Goal: Information Seeking & Learning: Learn about a topic

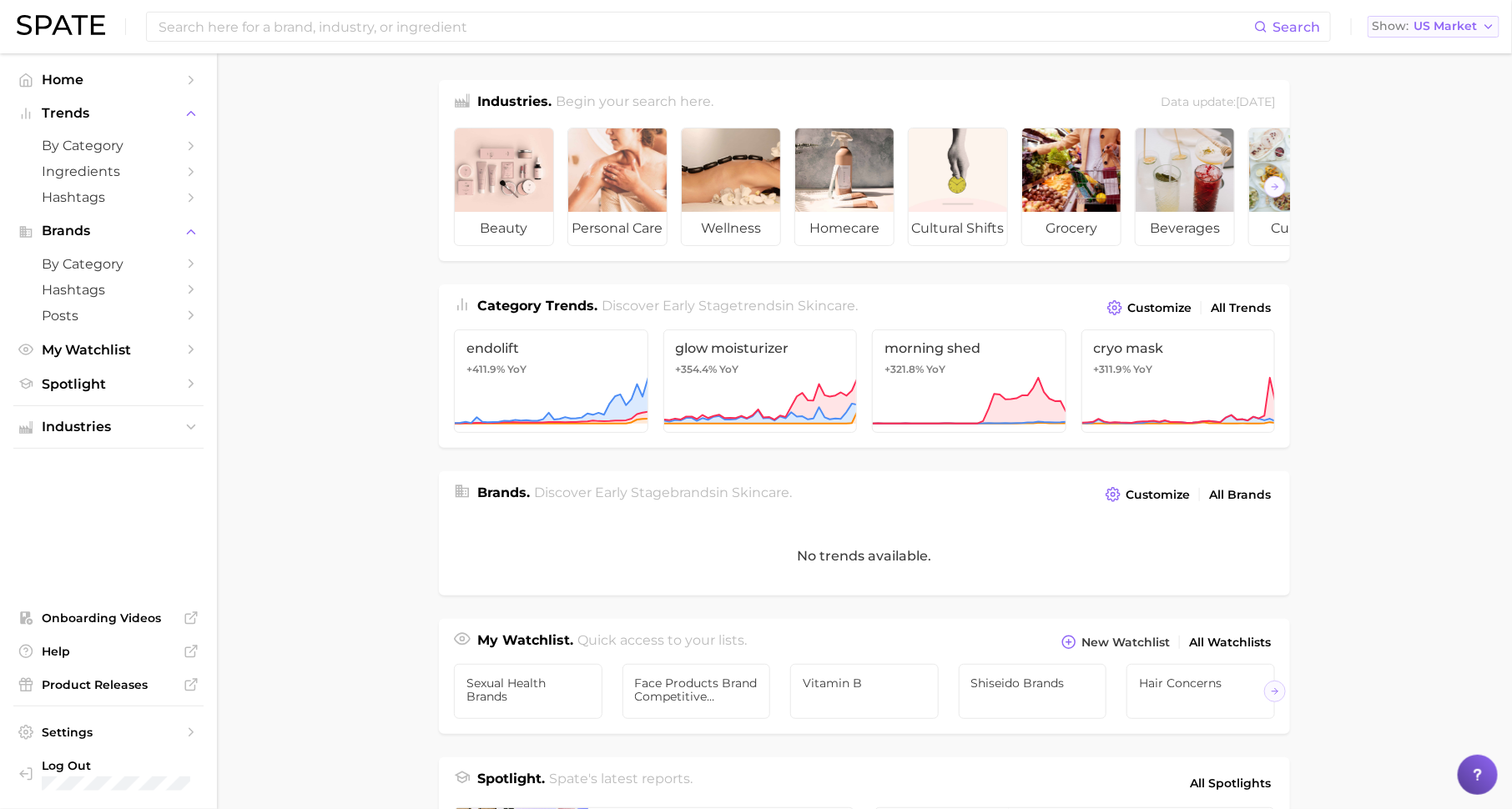
click at [1456, 31] on span "US Market" at bounding box center [1445, 26] width 63 height 9
drag, startPoint x: 283, startPoint y: 187, endPoint x: 137, endPoint y: 145, distance: 151.9
click at [283, 188] on main "Industries. Begin your search here. Data update: [DATE] beauty personal care we…" at bounding box center [864, 685] width 1294 height 1264
click at [122, 145] on span "by Category" at bounding box center [108, 146] width 133 height 16
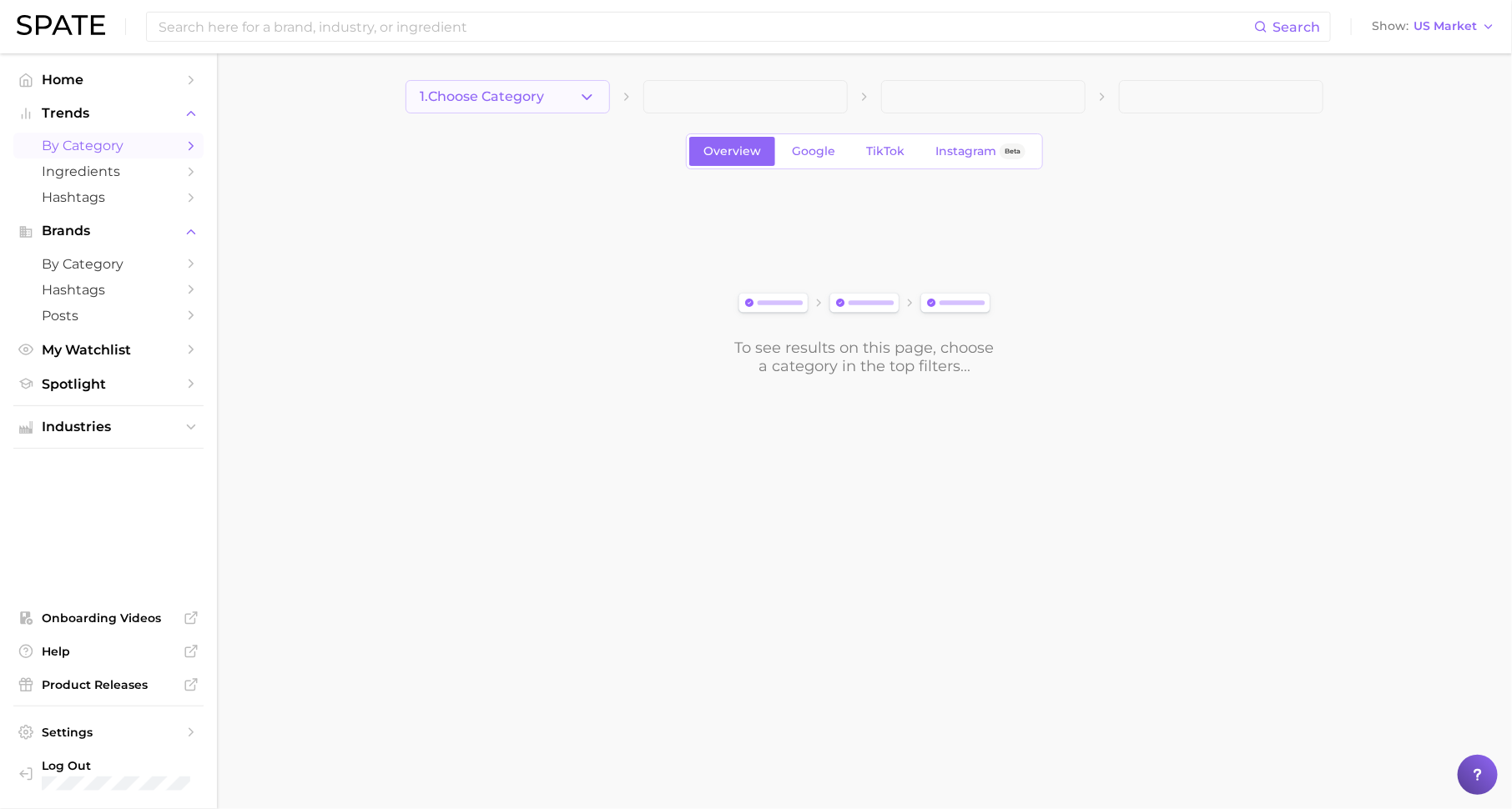
click at [504, 90] on span "1. Choose Category" at bounding box center [482, 97] width 124 height 15
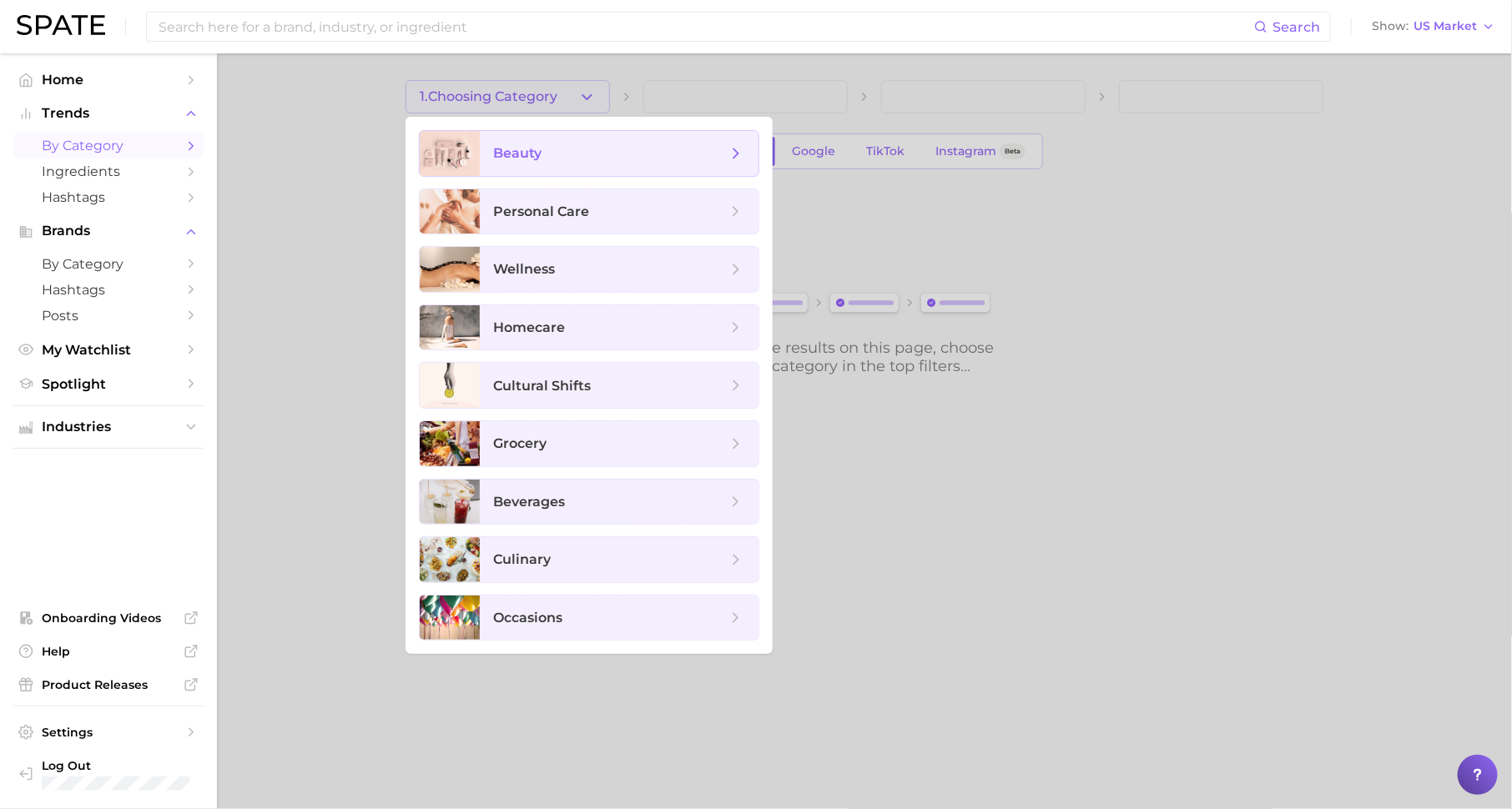
click at [551, 147] on span "beauty" at bounding box center [609, 154] width 234 height 19
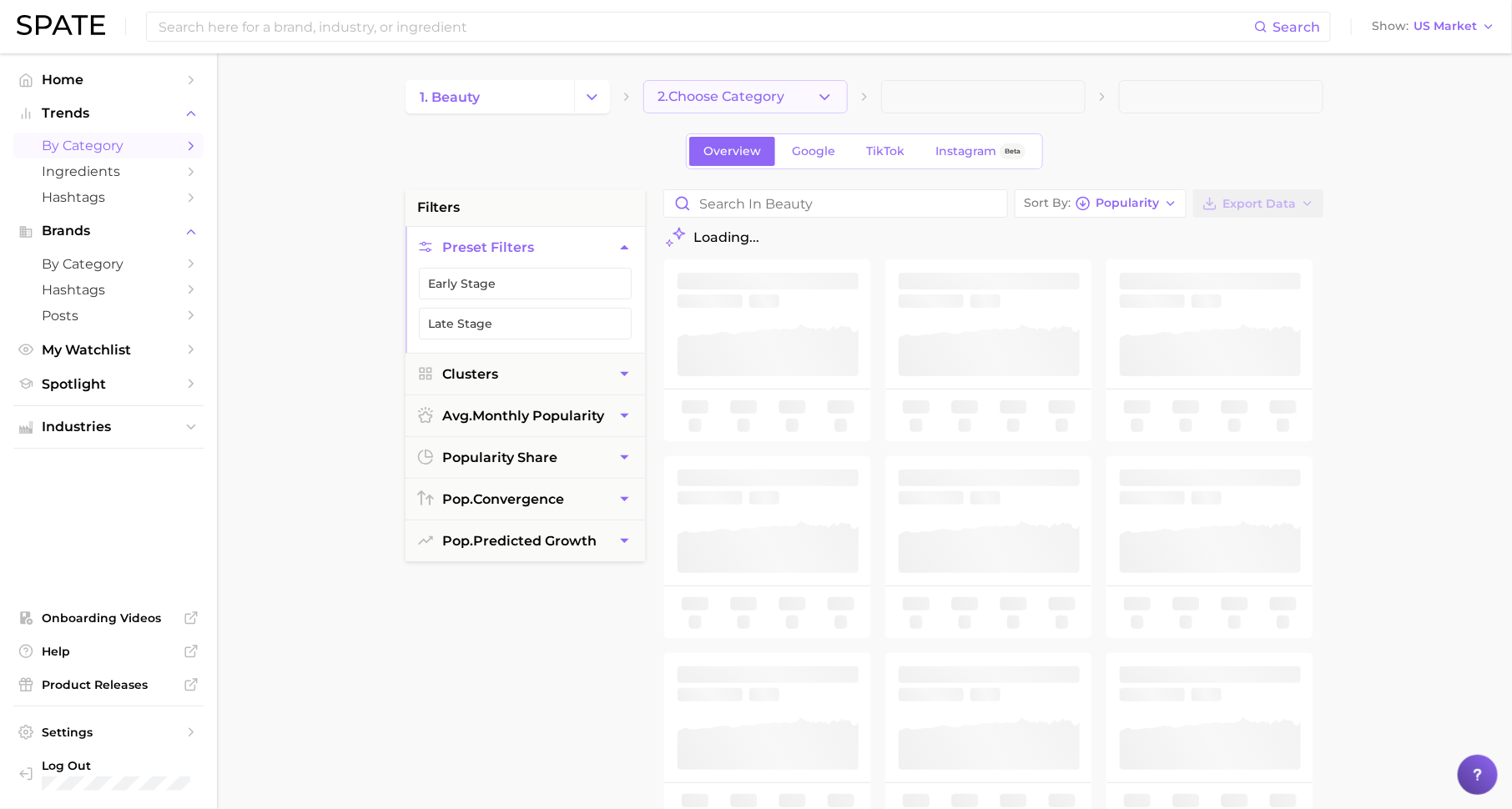
click at [756, 99] on span "2. Choose Category" at bounding box center [720, 97] width 127 height 15
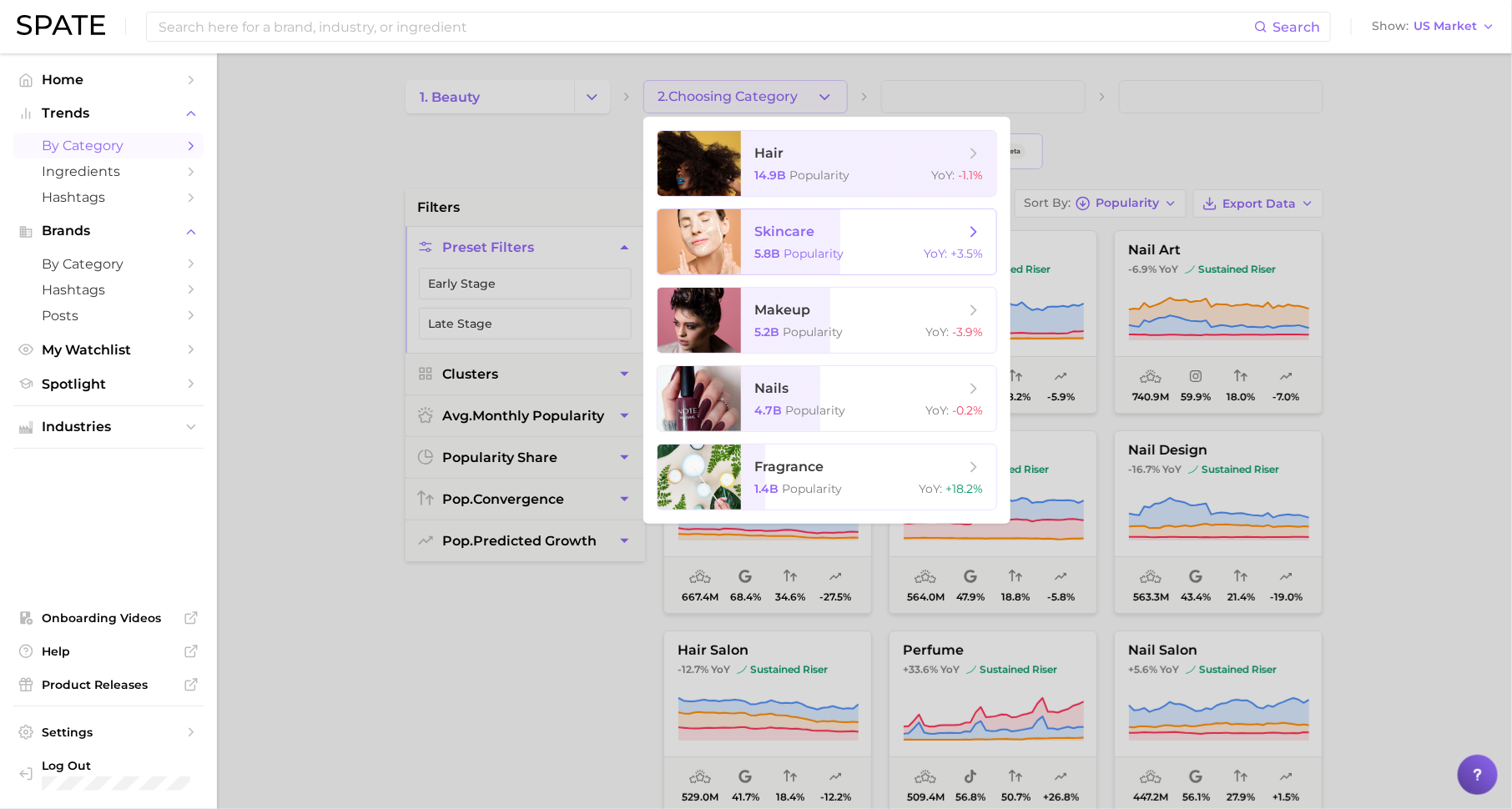
click at [816, 238] on span "skincare" at bounding box center [859, 232] width 210 height 19
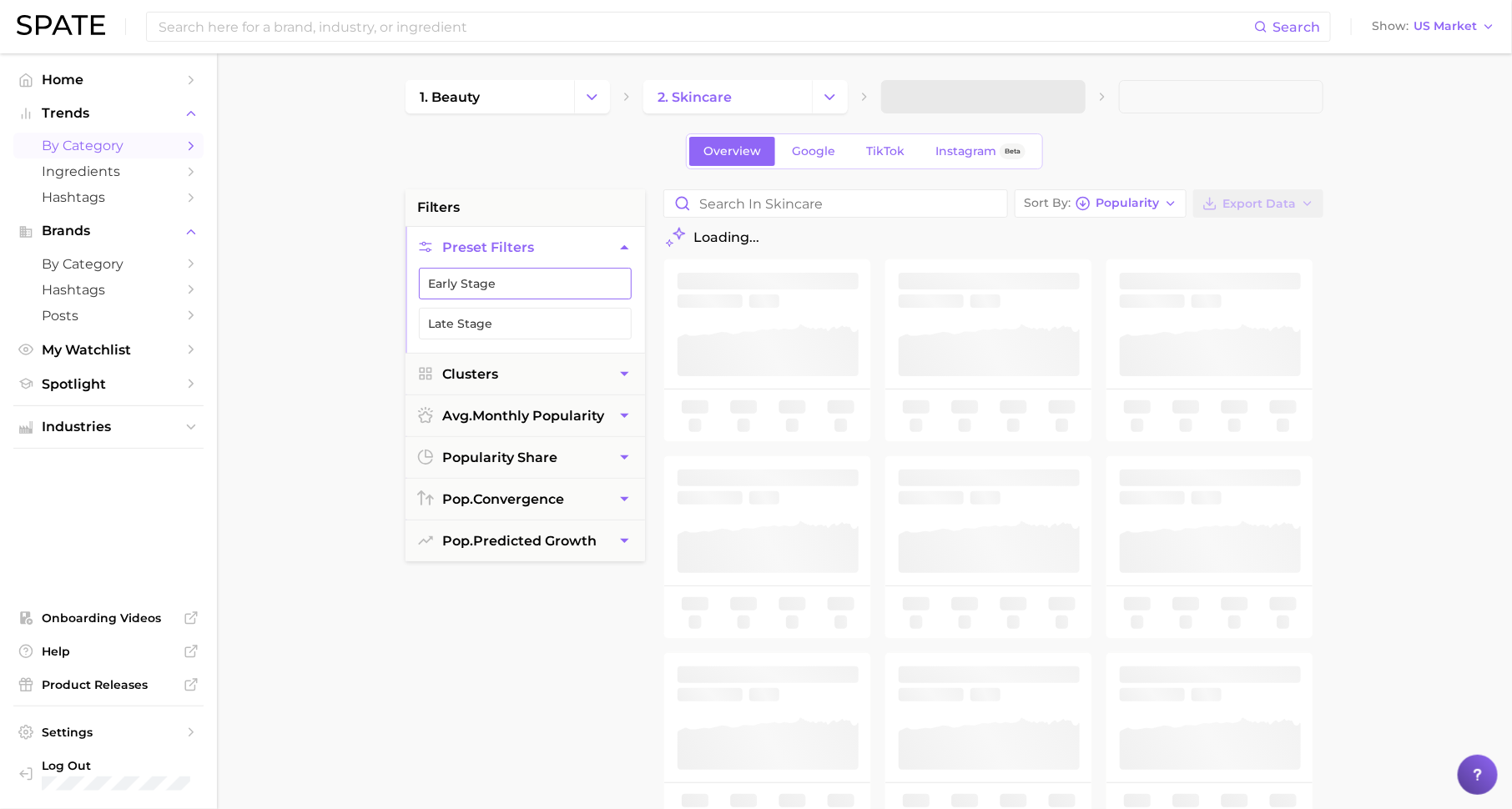
click at [580, 275] on button "Early Stage" at bounding box center [526, 284] width 213 height 32
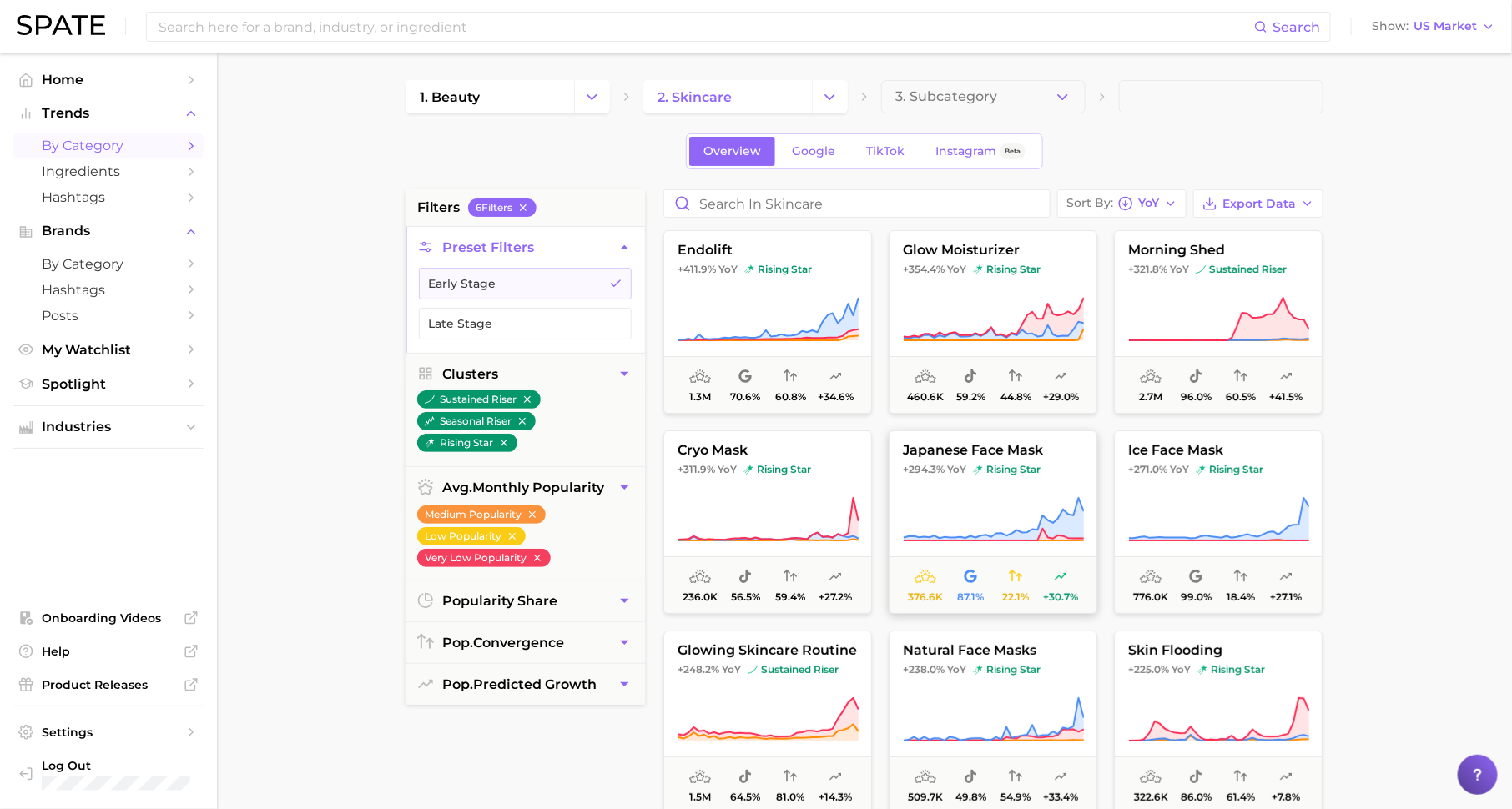
click at [1001, 528] on icon at bounding box center [993, 520] width 181 height 47
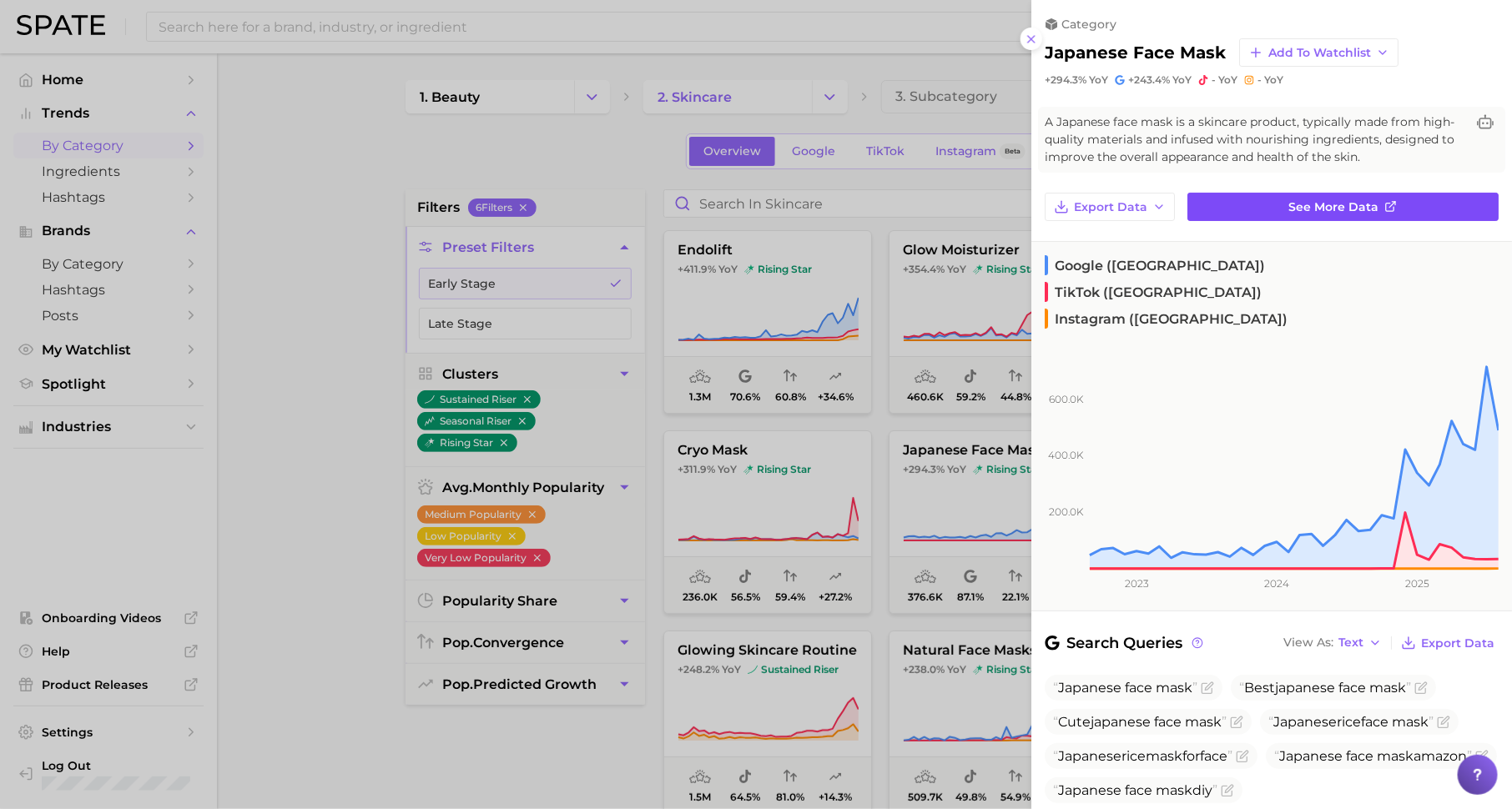
click at [1233, 214] on link "See more data" at bounding box center [1342, 207] width 311 height 28
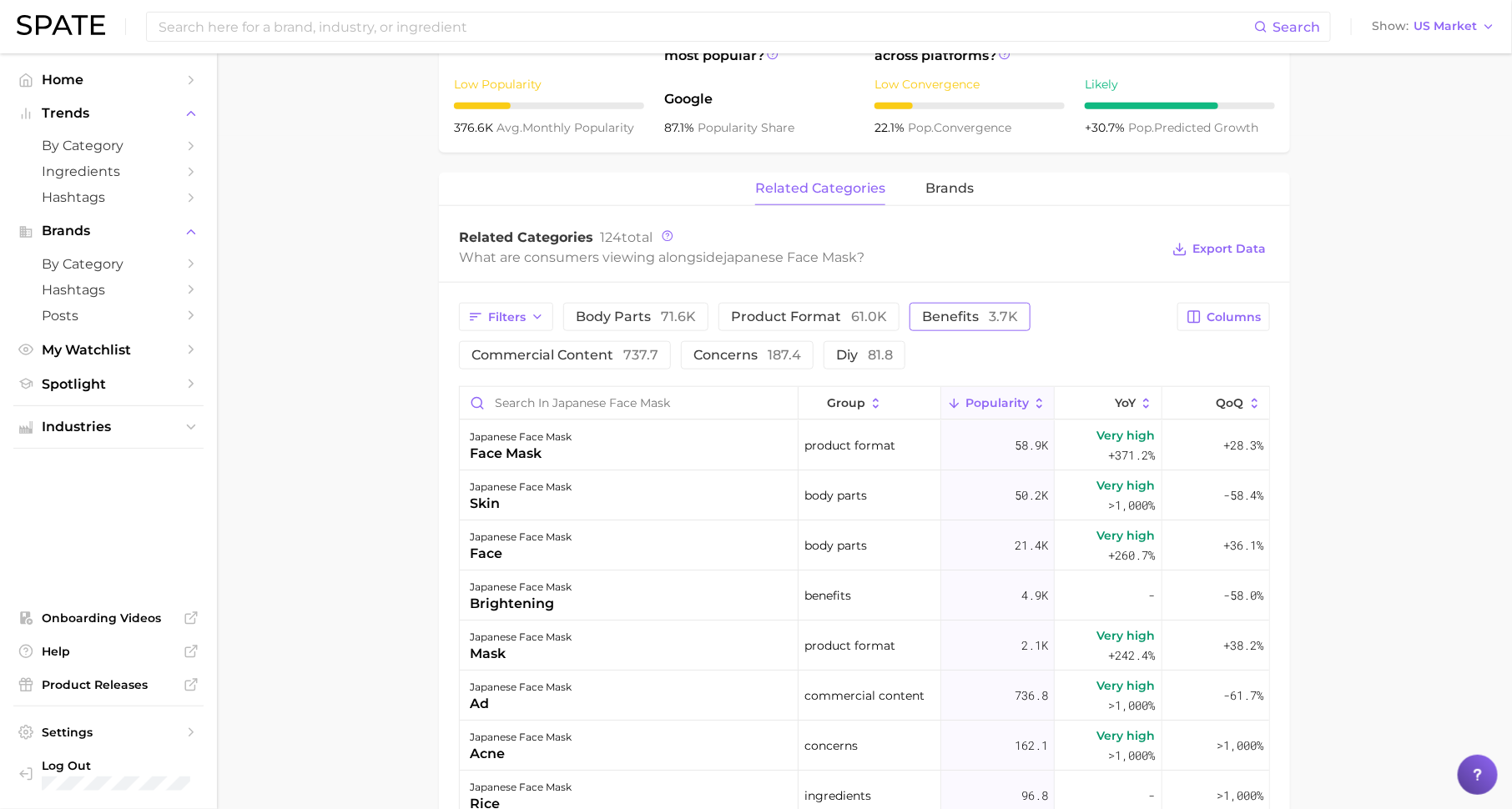
click at [974, 319] on span "benefits 3.7k" at bounding box center [970, 317] width 96 height 13
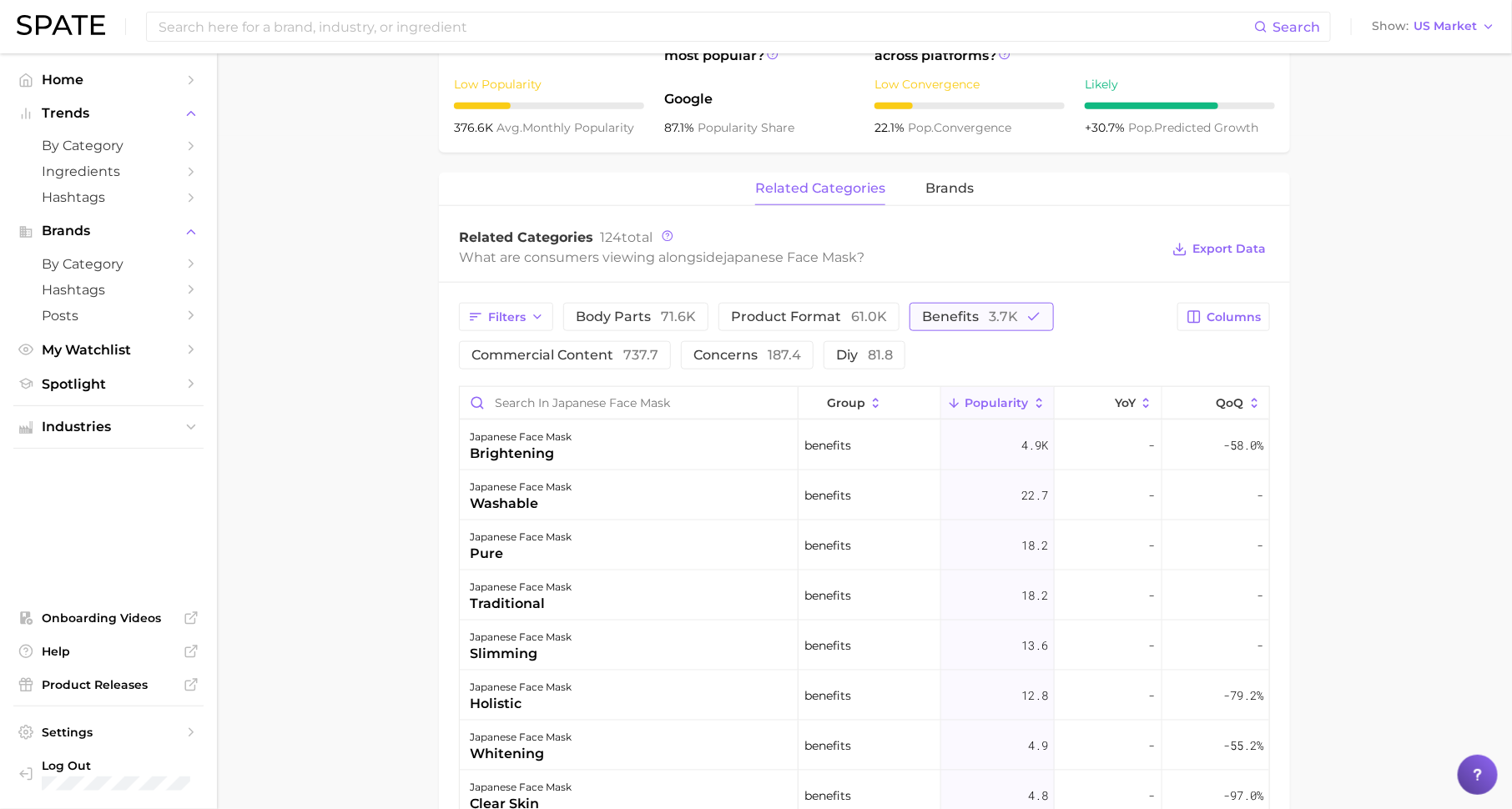
click at [974, 319] on span "benefits 3.7k" at bounding box center [970, 317] width 96 height 13
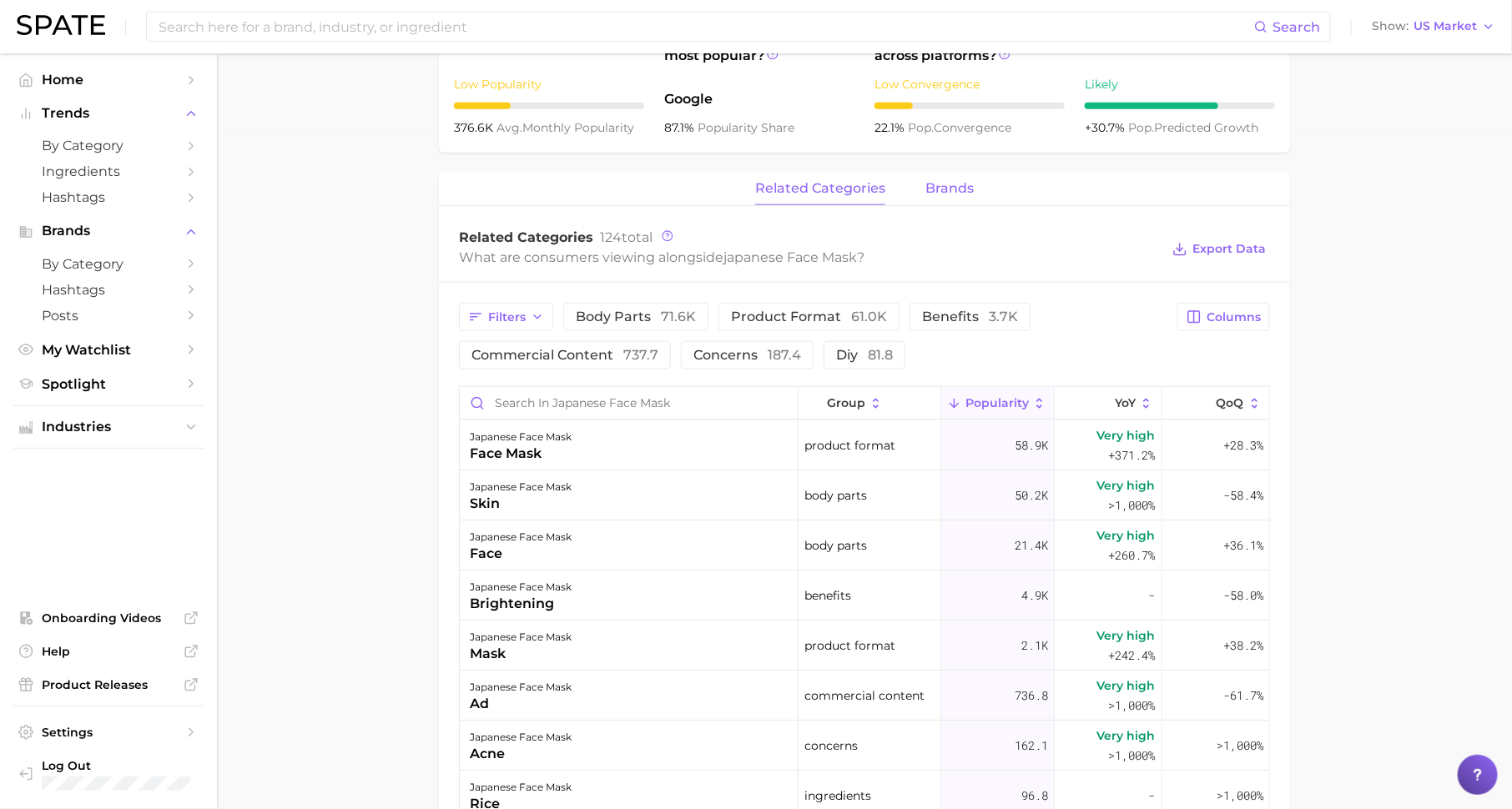
click at [954, 184] on span "brands" at bounding box center [949, 188] width 48 height 15
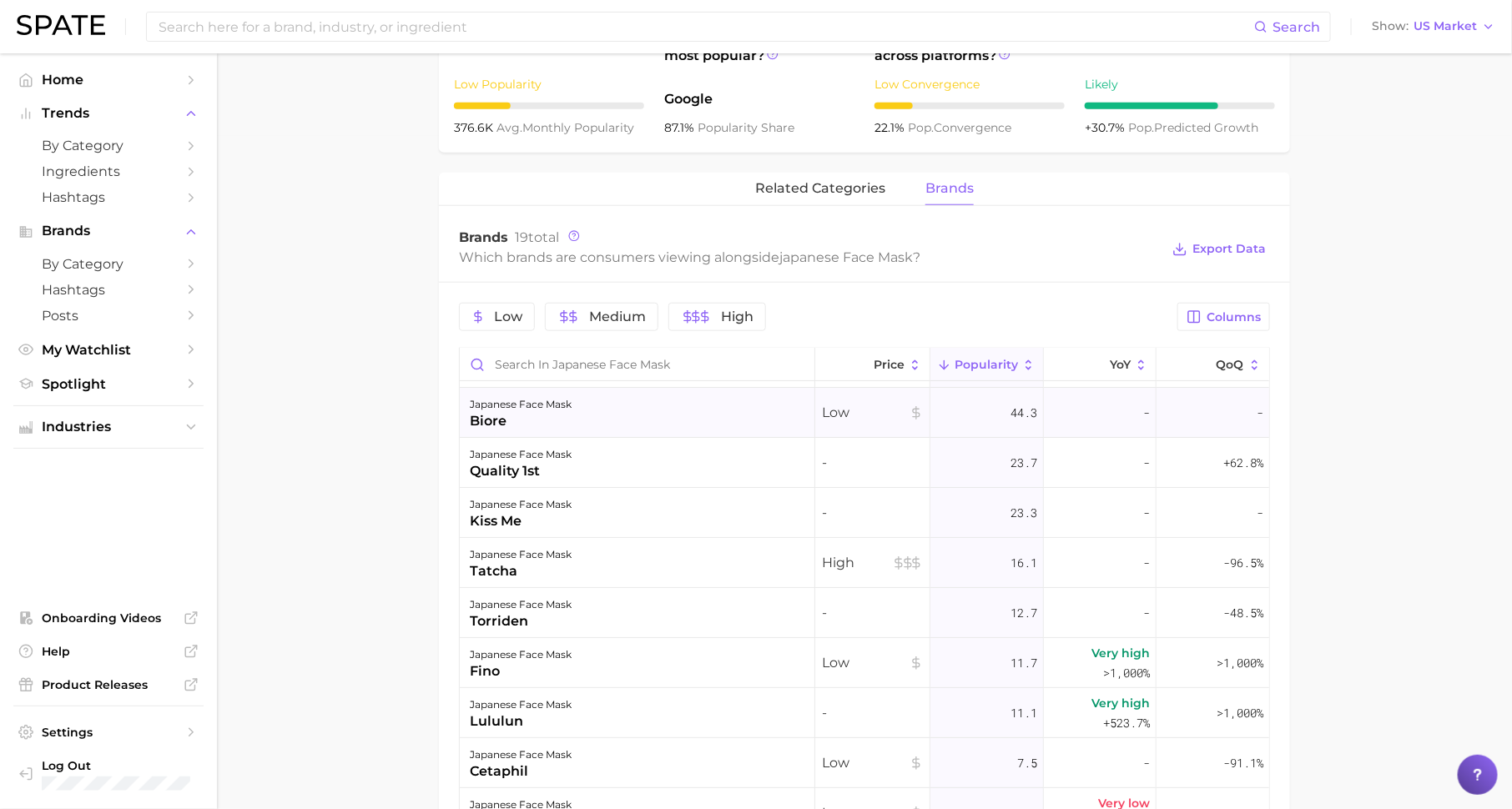
scroll to position [102, 0]
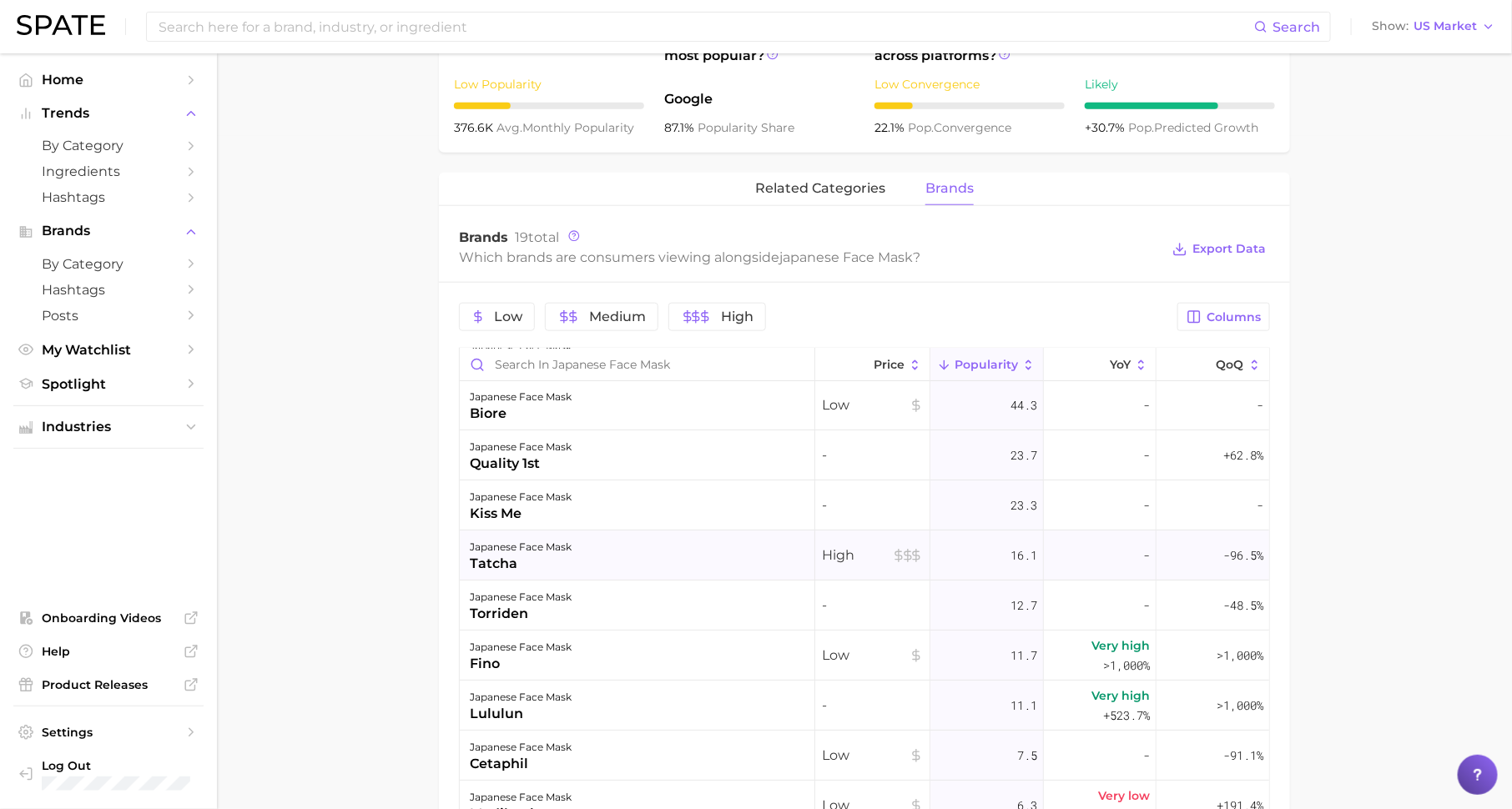
click at [655, 543] on div "japanese face mask tatcha" at bounding box center [637, 556] width 355 height 50
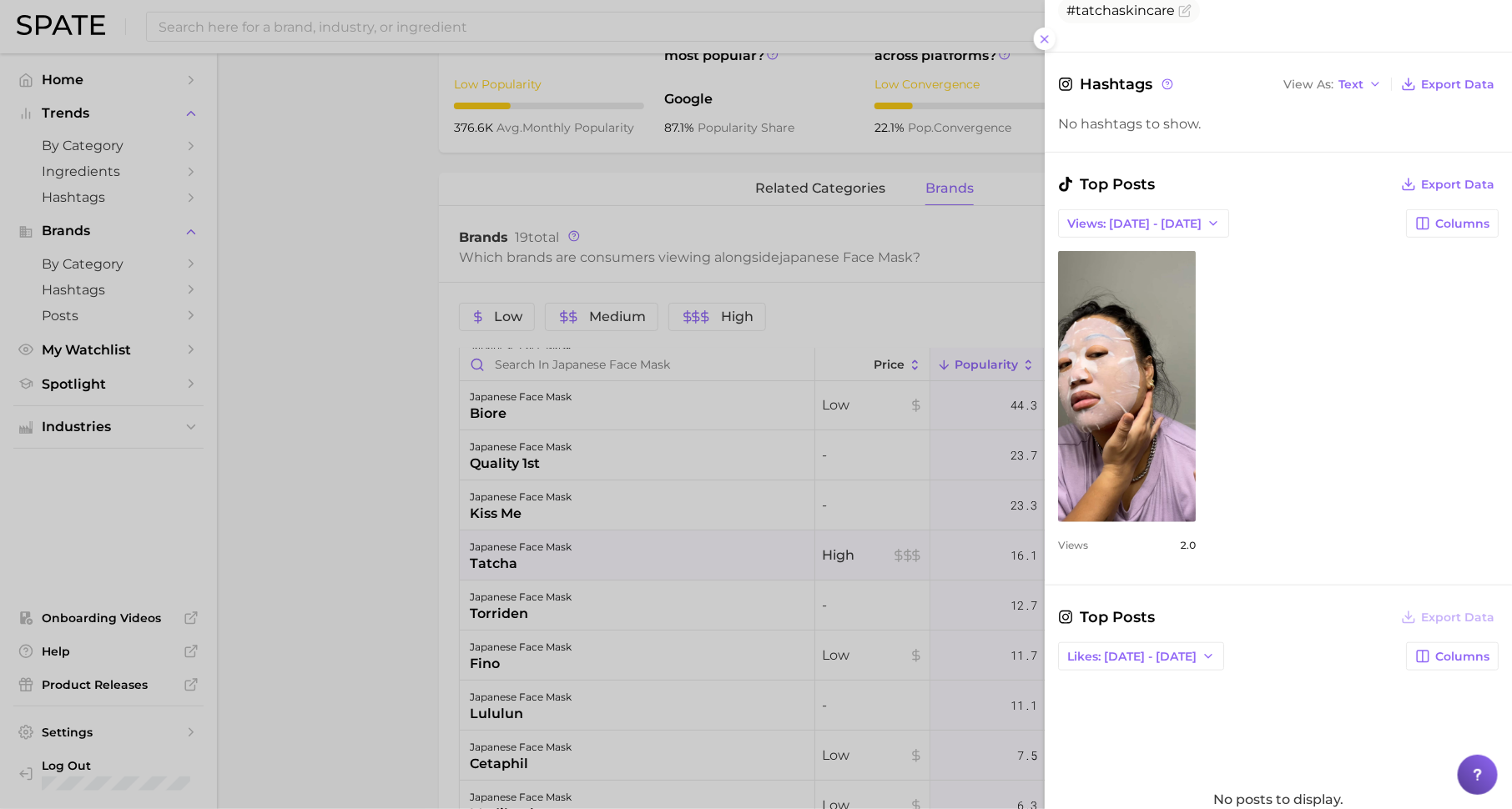
scroll to position [359, 0]
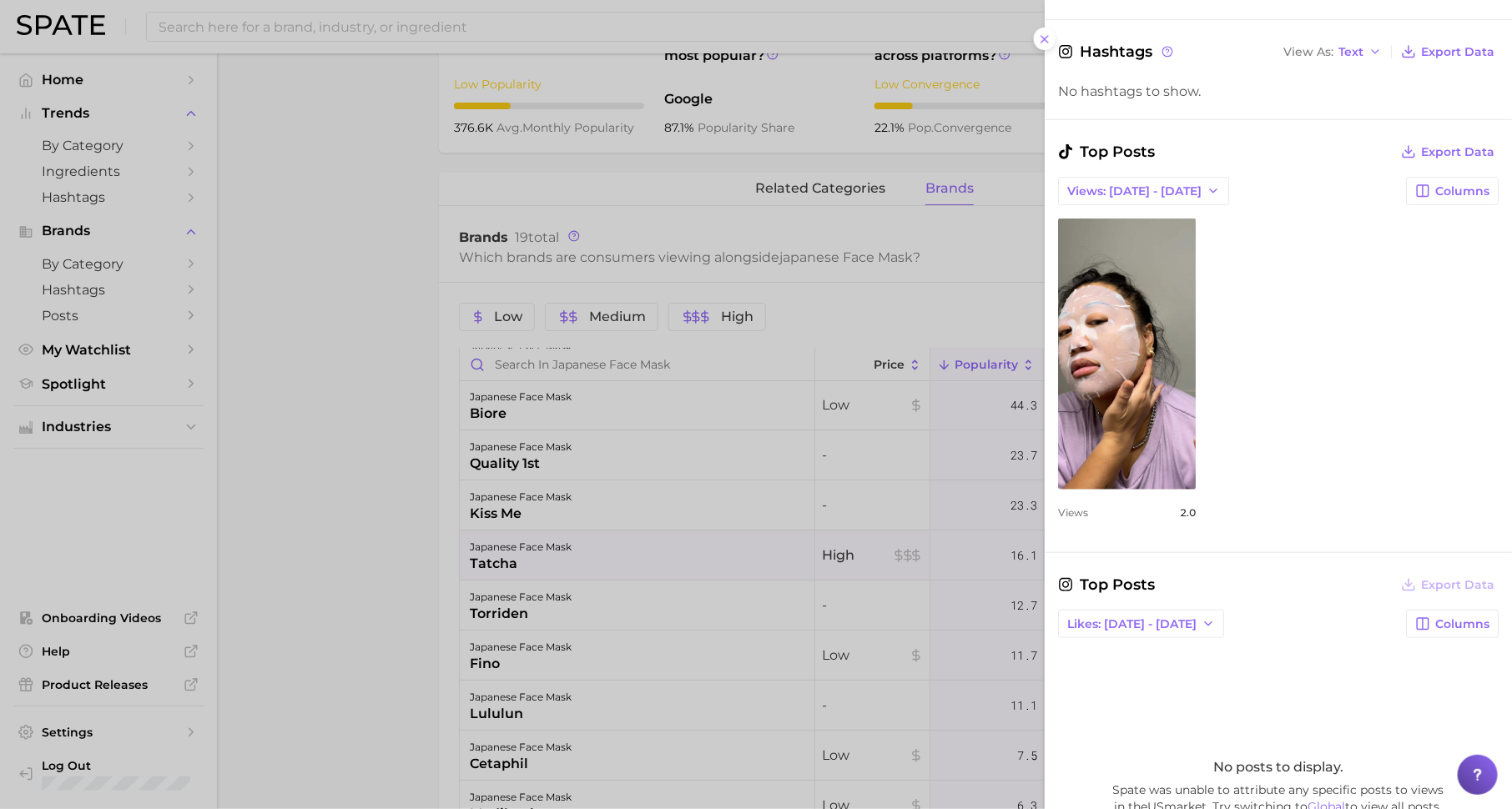
click at [756, 648] on div at bounding box center [756, 404] width 1512 height 809
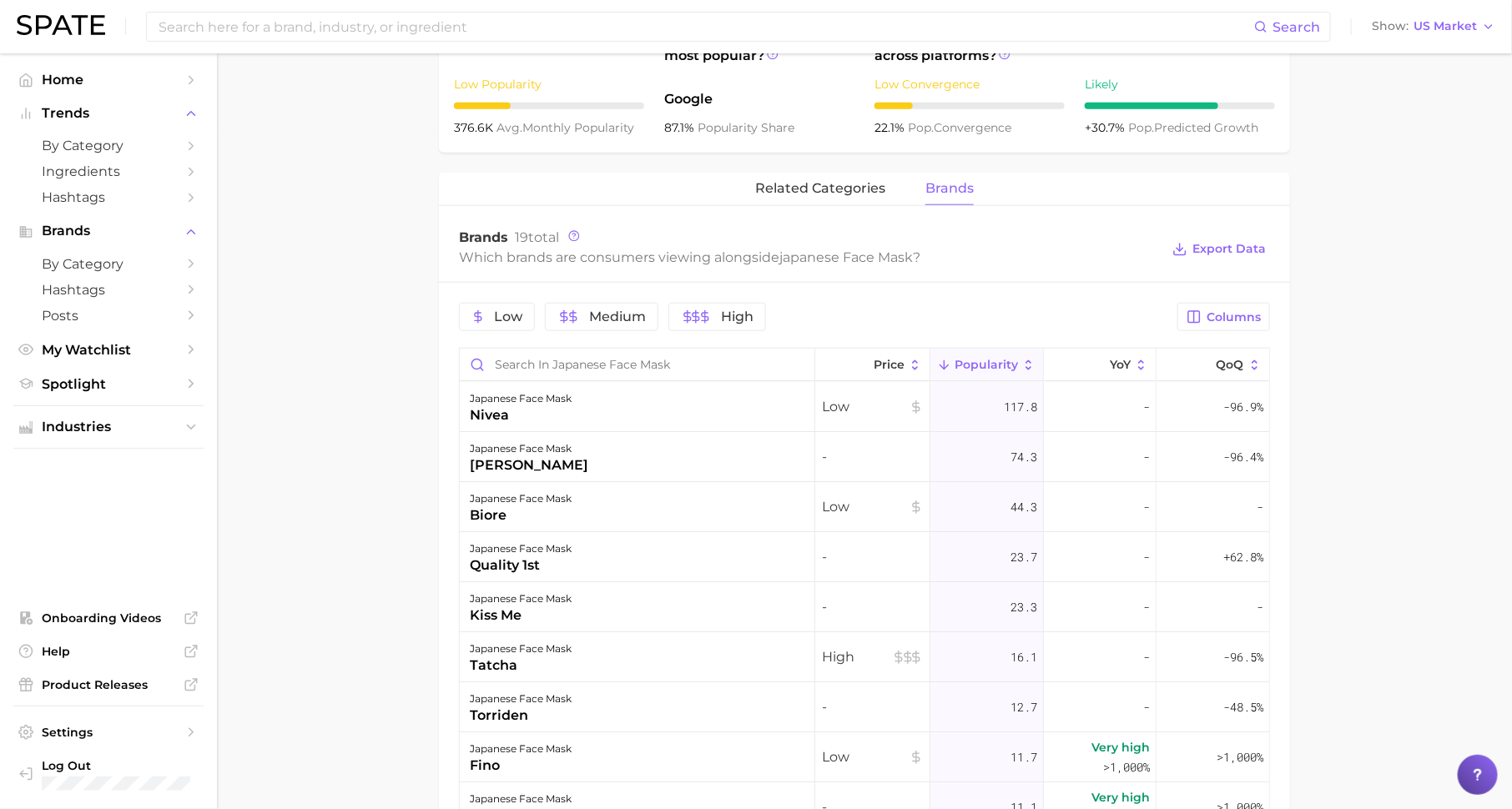
scroll to position [0, 0]
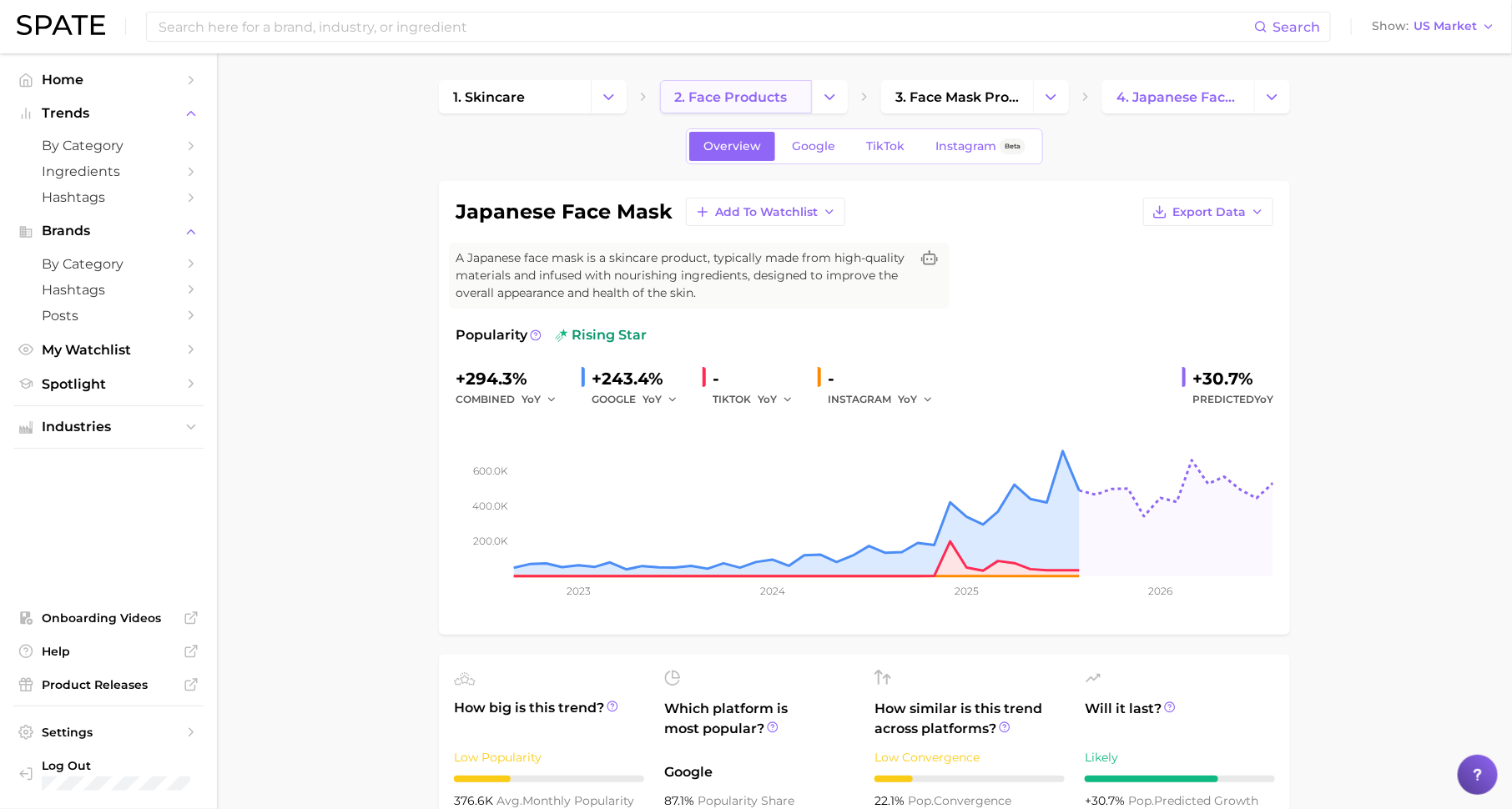
click at [736, 90] on span "2. face products" at bounding box center [730, 98] width 113 height 16
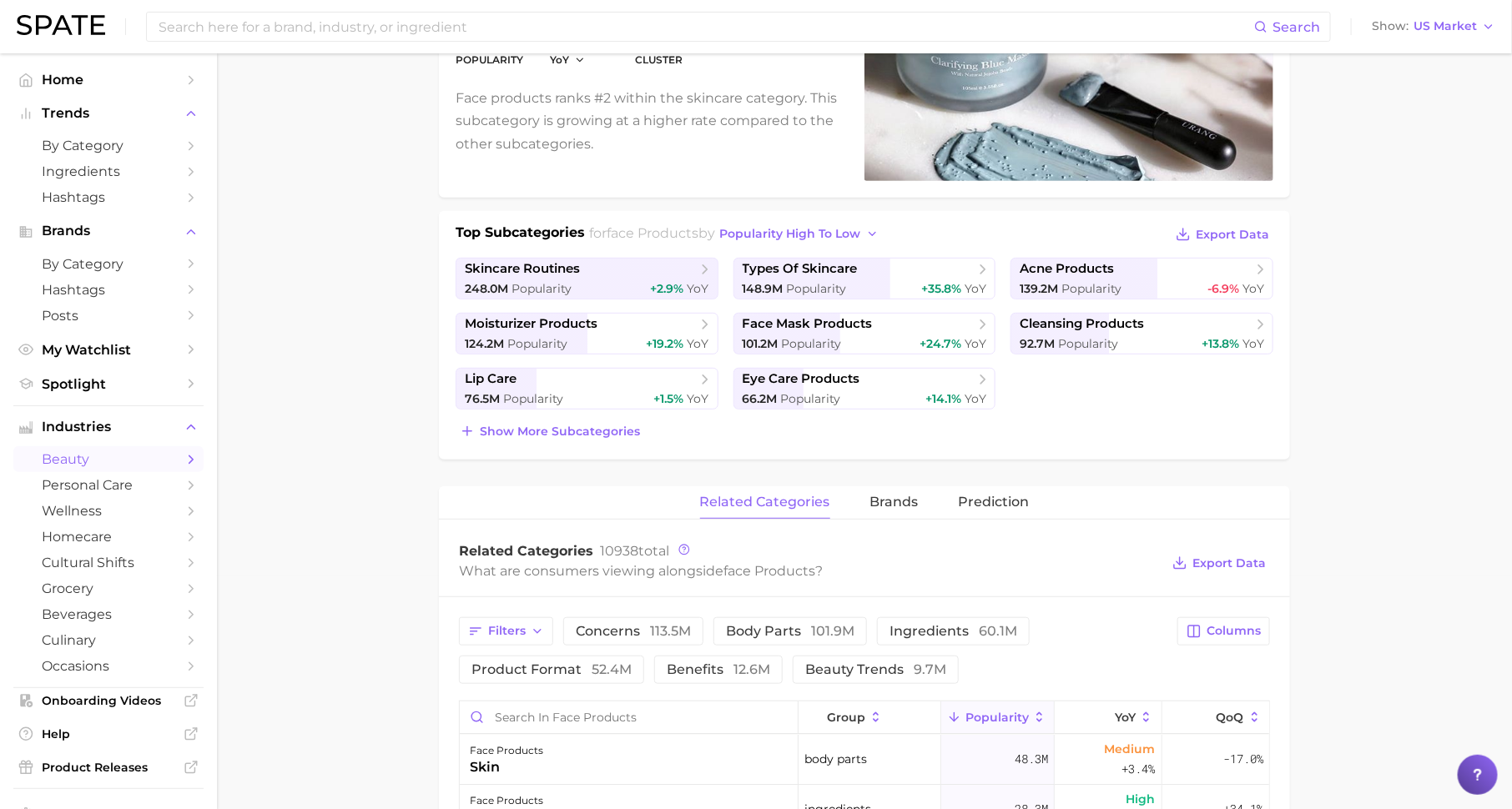
scroll to position [234, 0]
click at [890, 506] on button "brands" at bounding box center [894, 502] width 48 height 33
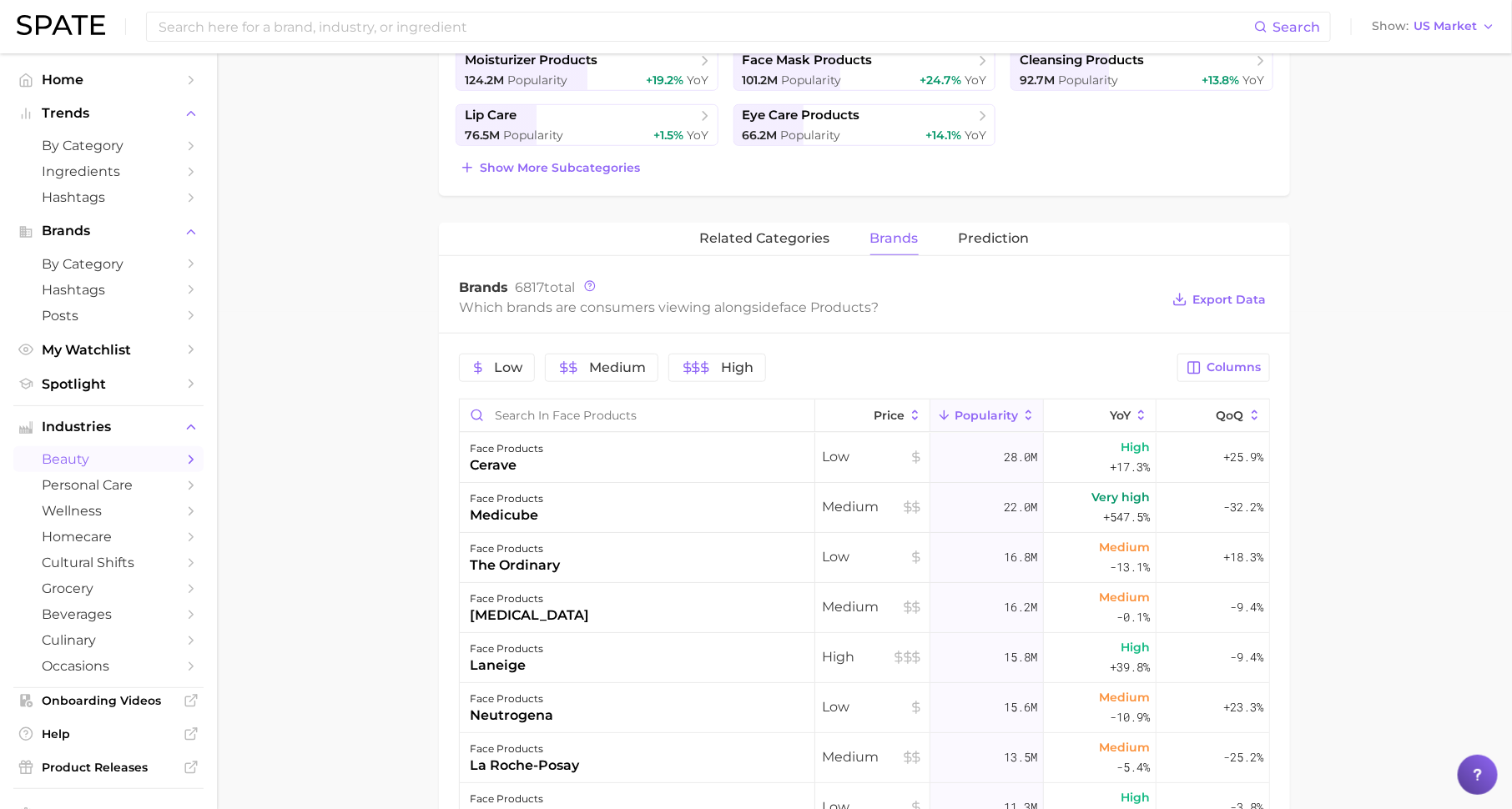
scroll to position [498, 0]
click at [1214, 367] on span "Columns" at bounding box center [1233, 367] width 54 height 14
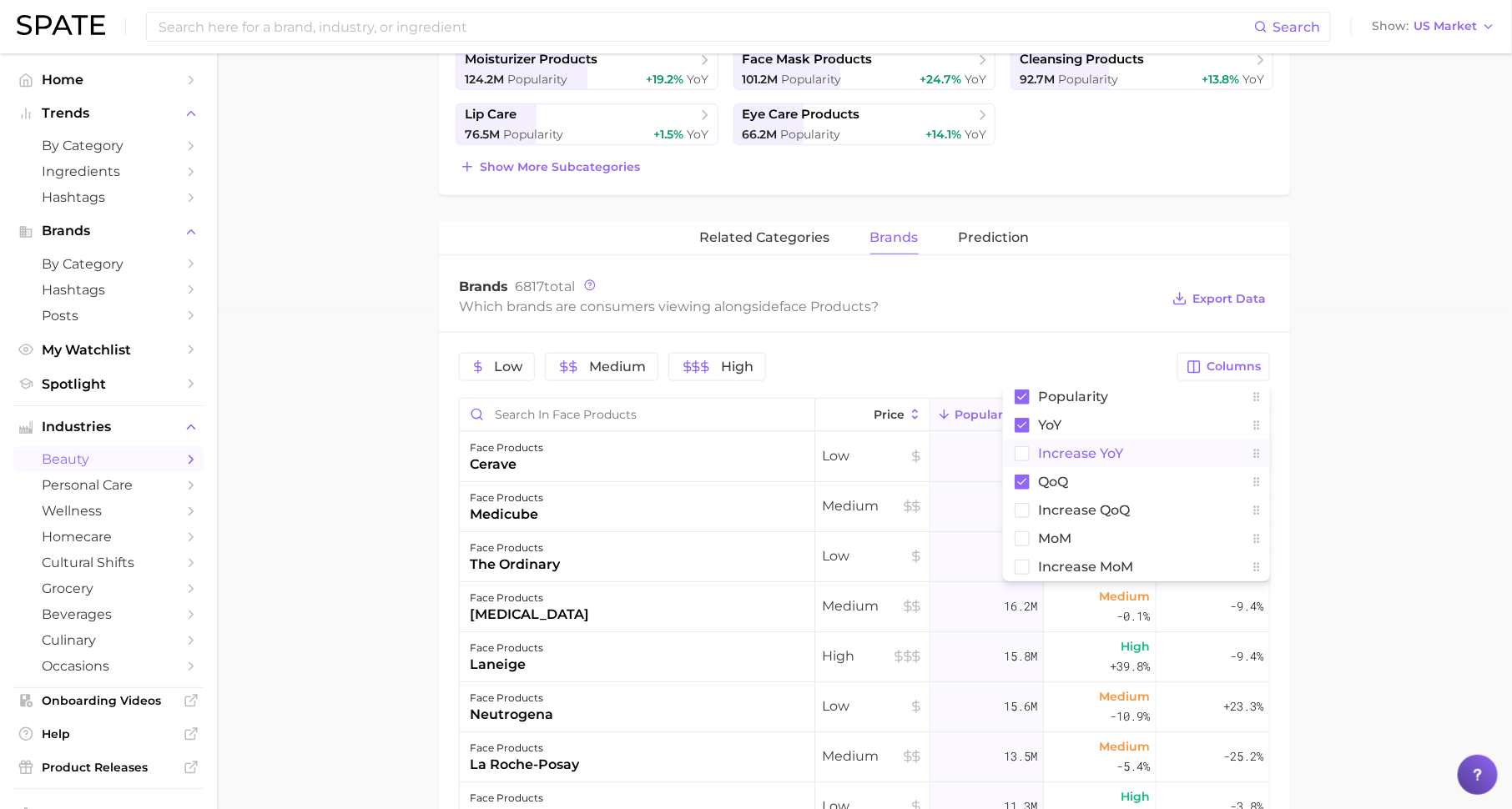
click at [1129, 447] on button "Increase YoY" at bounding box center [1136, 454] width 267 height 28
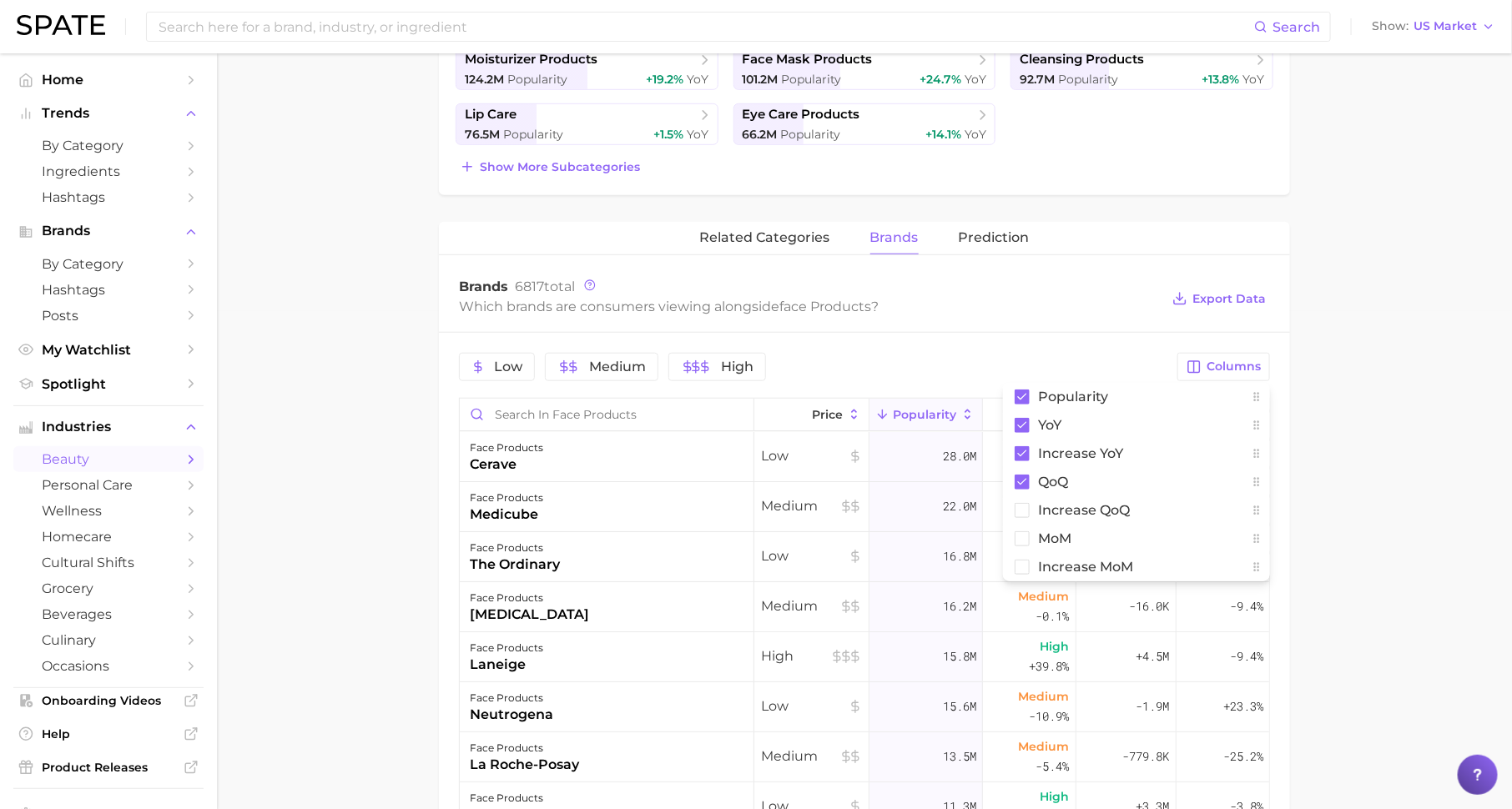
click at [1109, 333] on div "Low Medium High Columns Popularity YoY Increase YoY QoQ Increase QoQ MoM Increa…" at bounding box center [864, 780] width 851 height 894
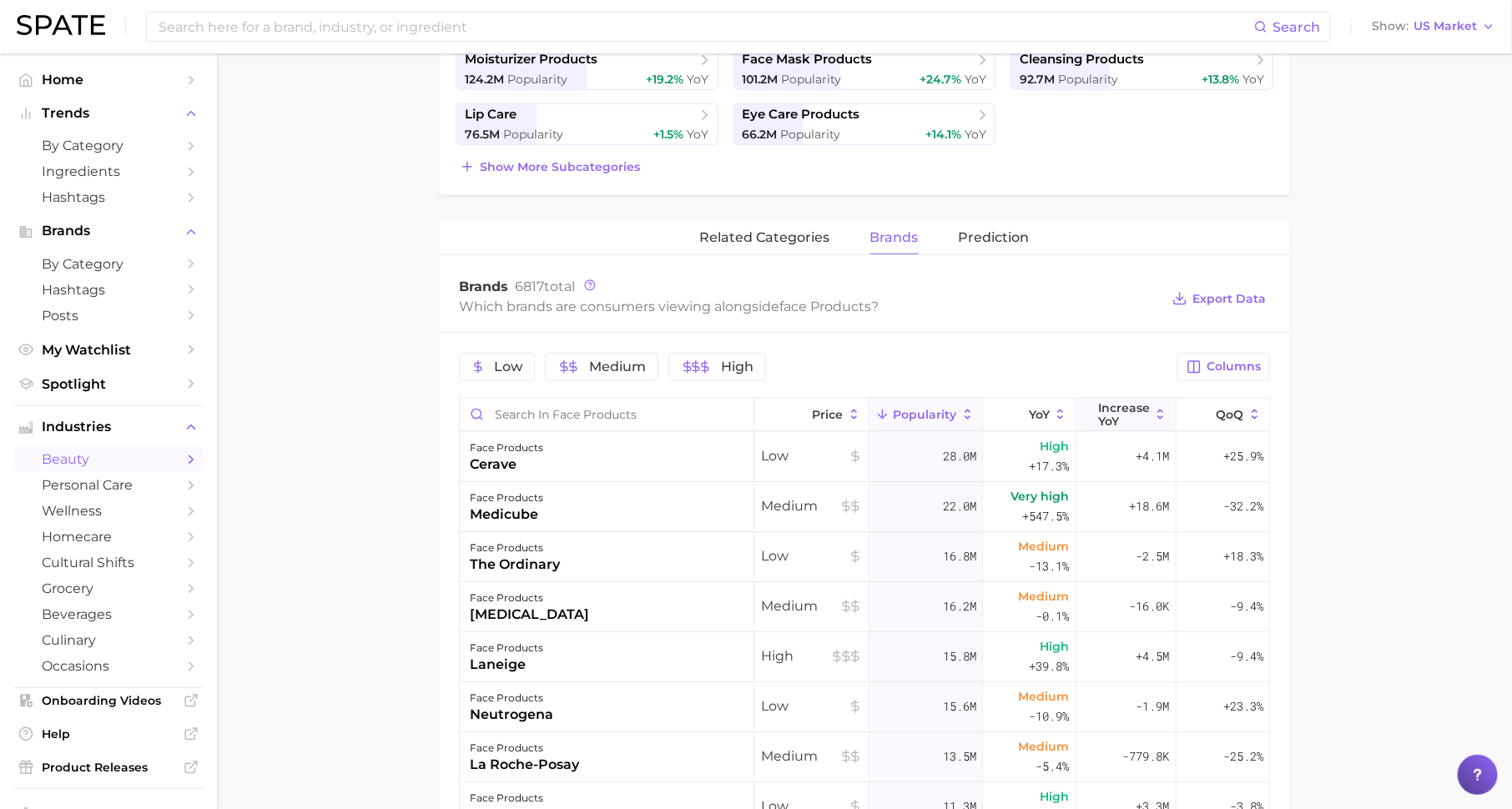
click at [1140, 416] on span "Increase YoY" at bounding box center [1124, 415] width 51 height 27
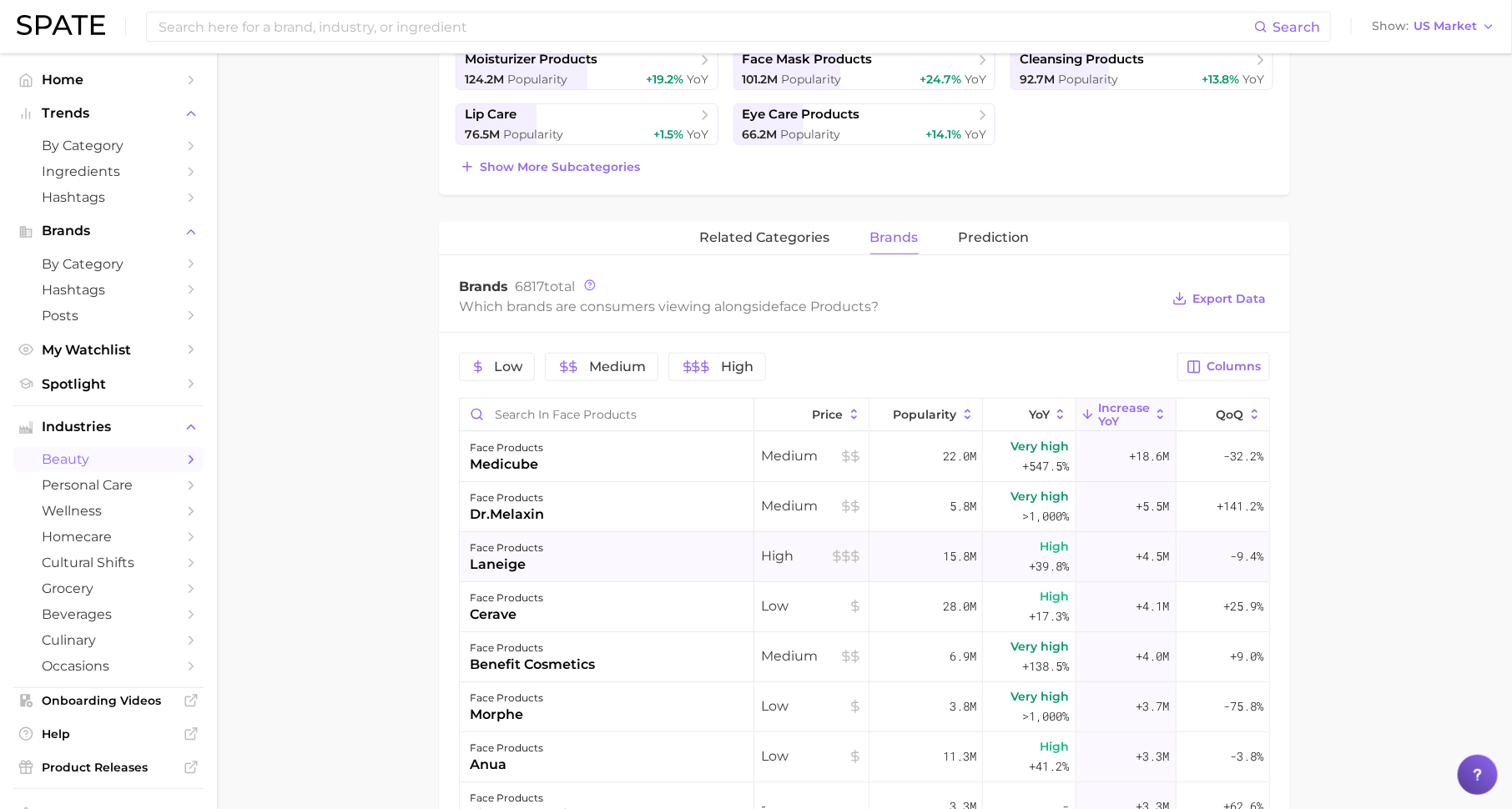
click at [590, 543] on div "face products laneige" at bounding box center [607, 557] width 295 height 50
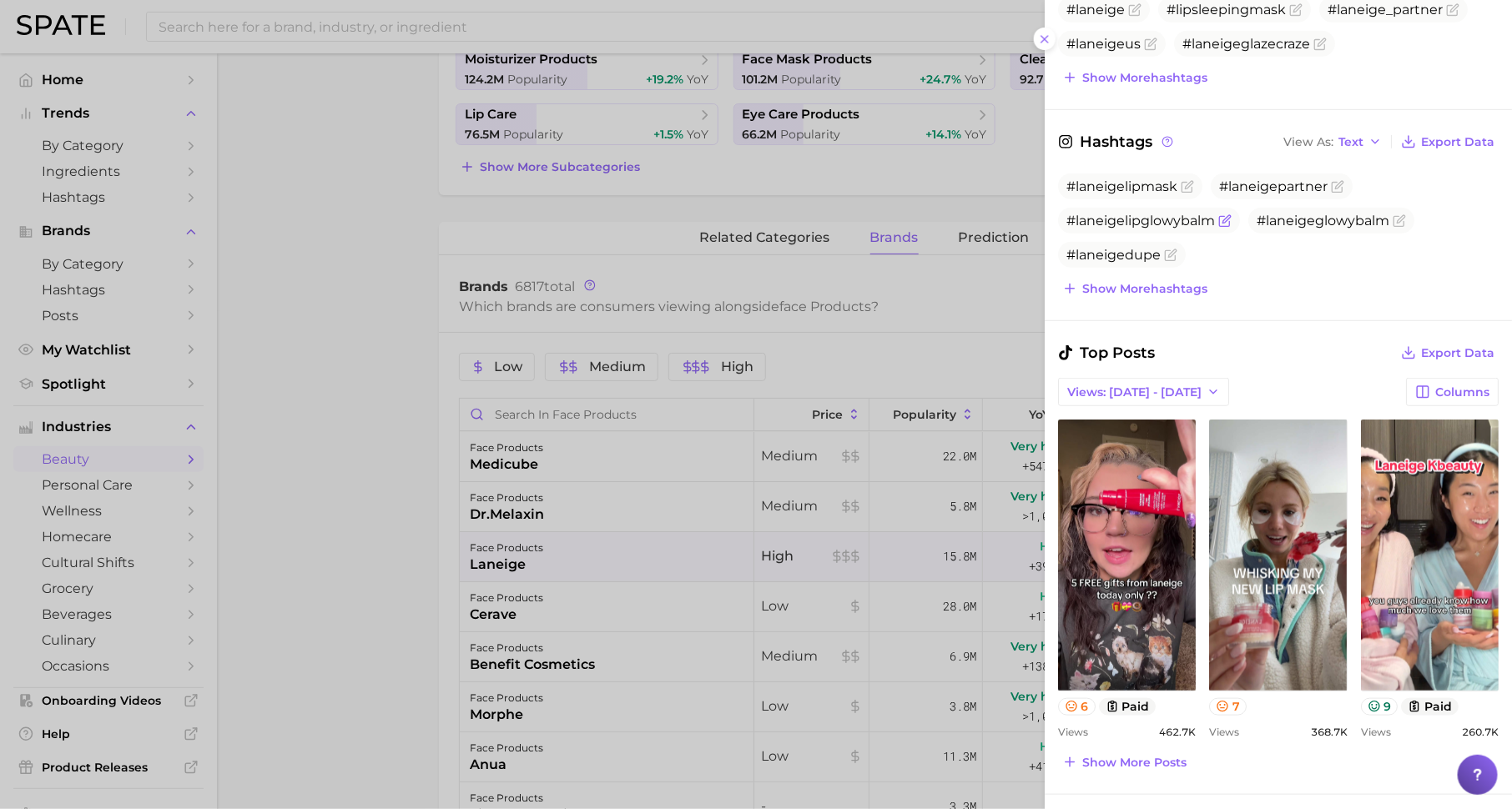
scroll to position [519, 0]
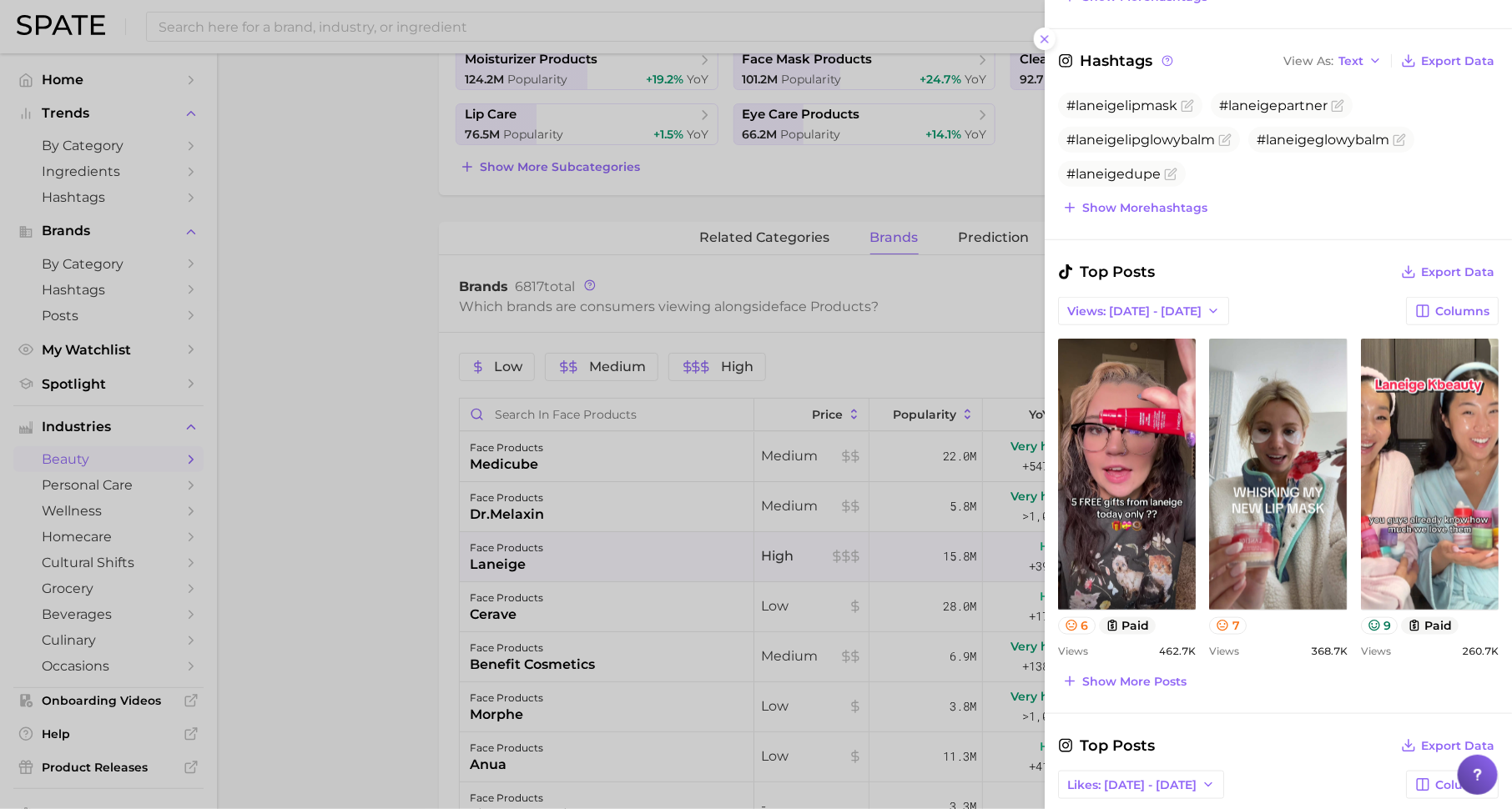
click at [395, 575] on div at bounding box center [756, 404] width 1512 height 809
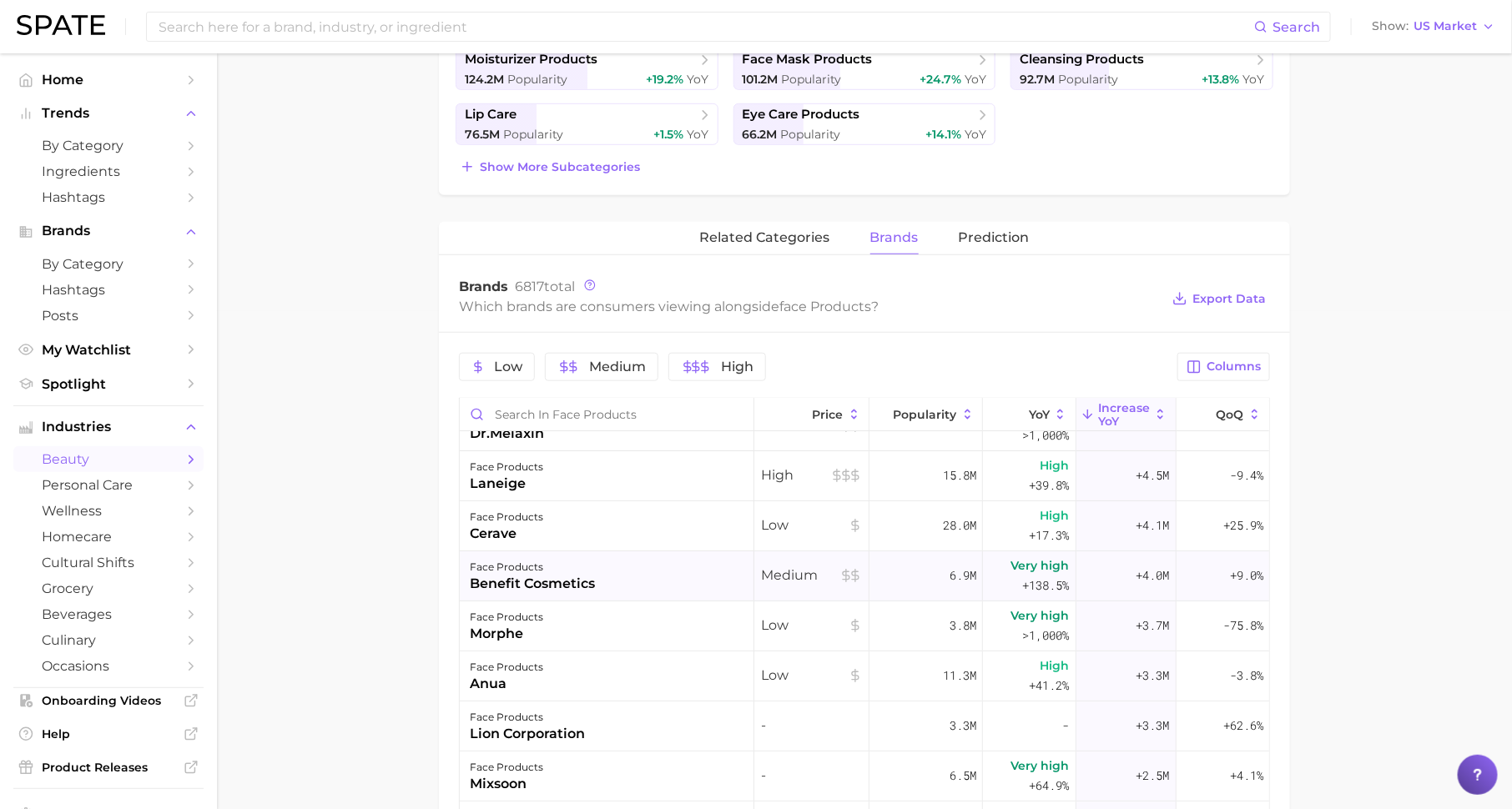
scroll to position [123, 0]
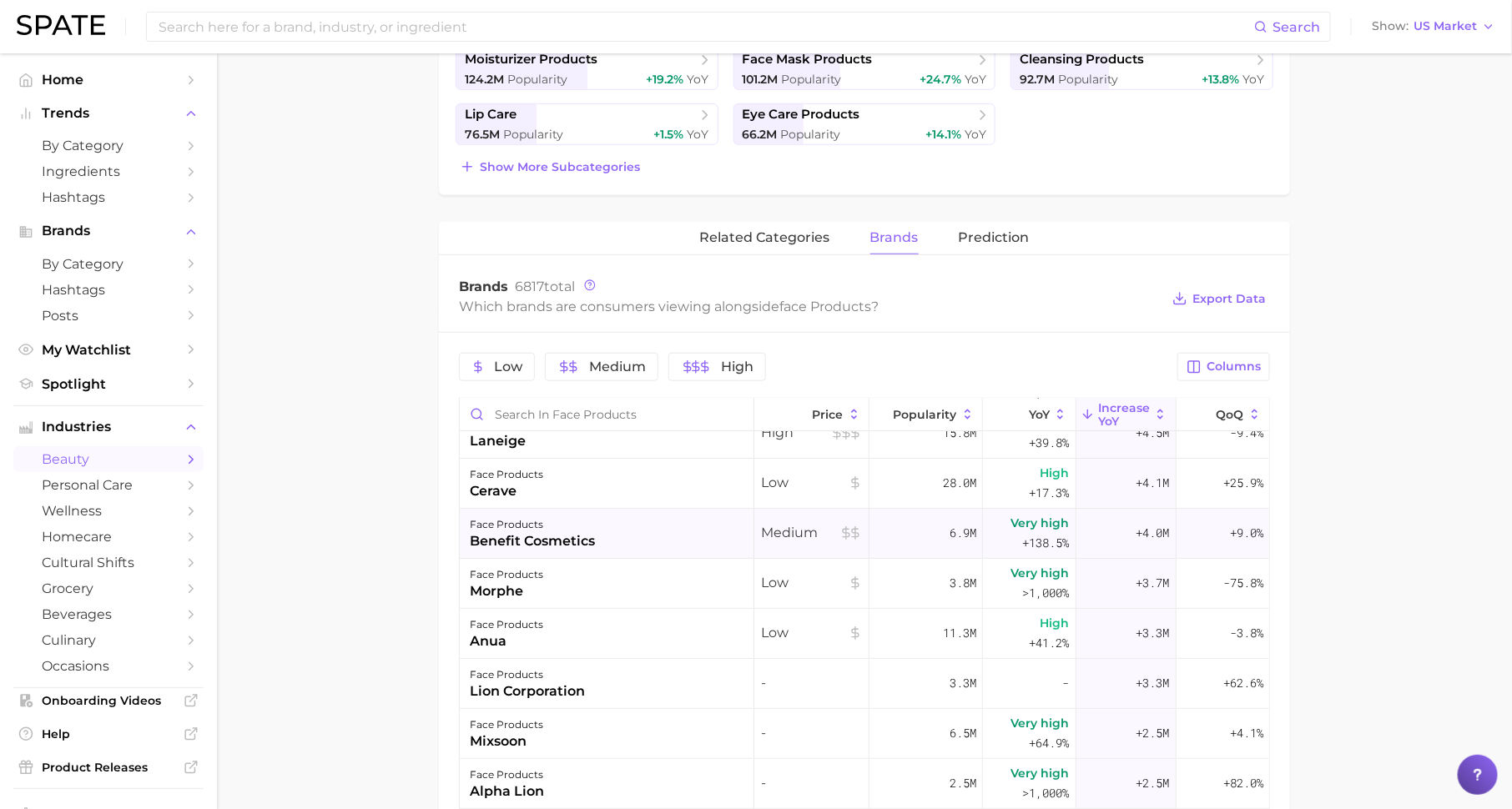
click at [549, 532] on div "benefit cosmetics" at bounding box center [532, 542] width 125 height 20
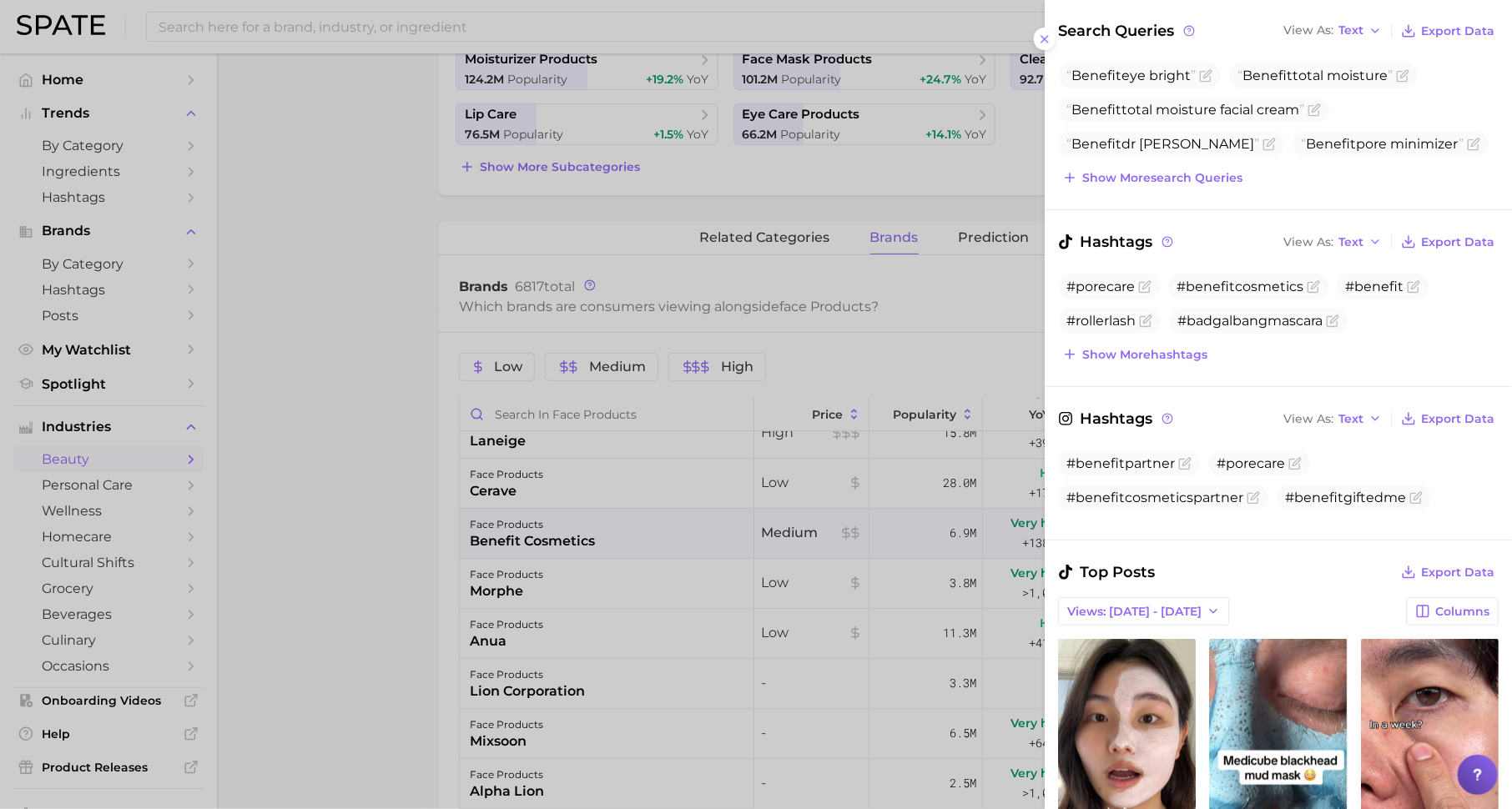
scroll to position [0, 0]
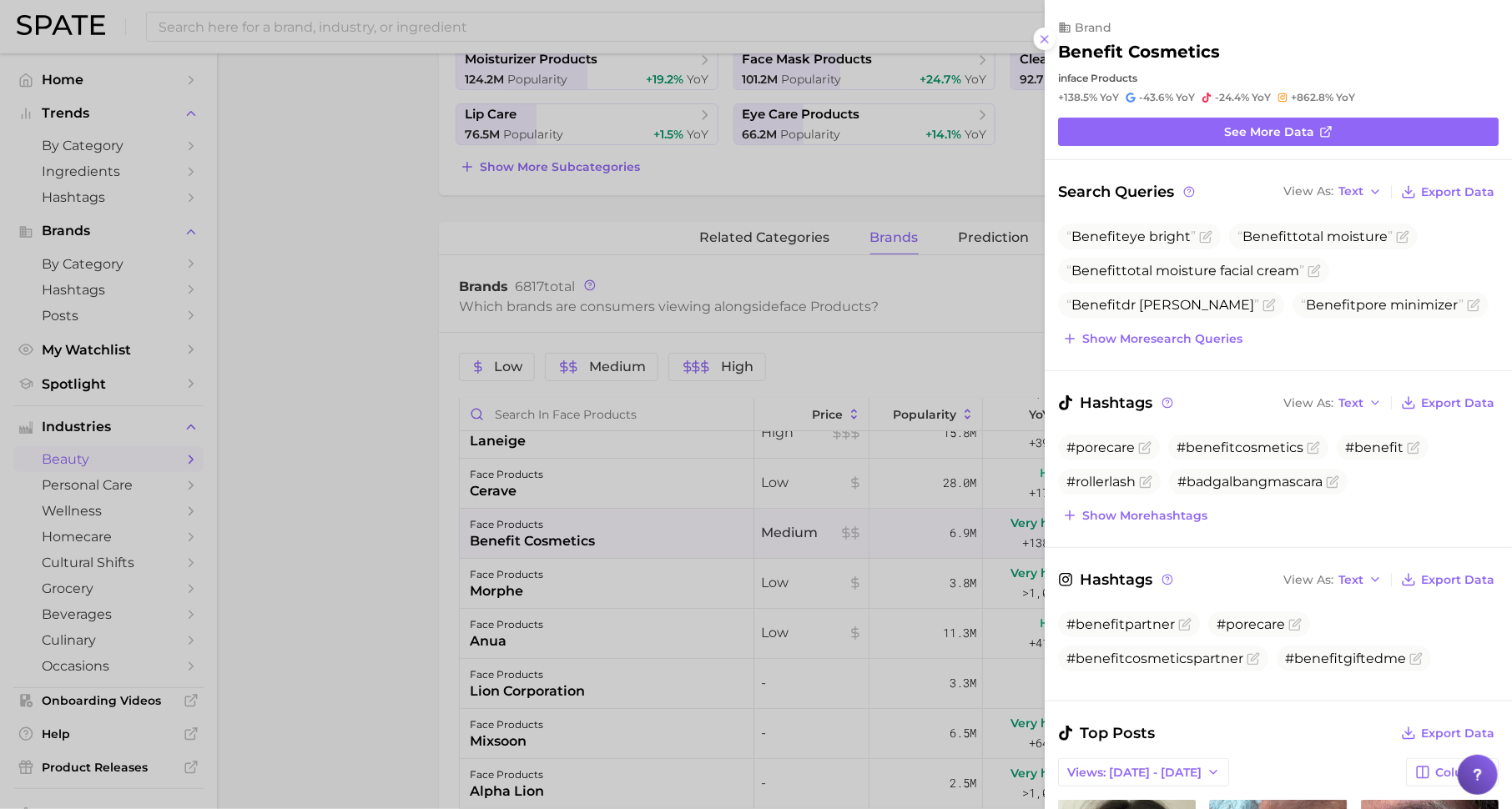
click at [721, 581] on div at bounding box center [756, 404] width 1512 height 809
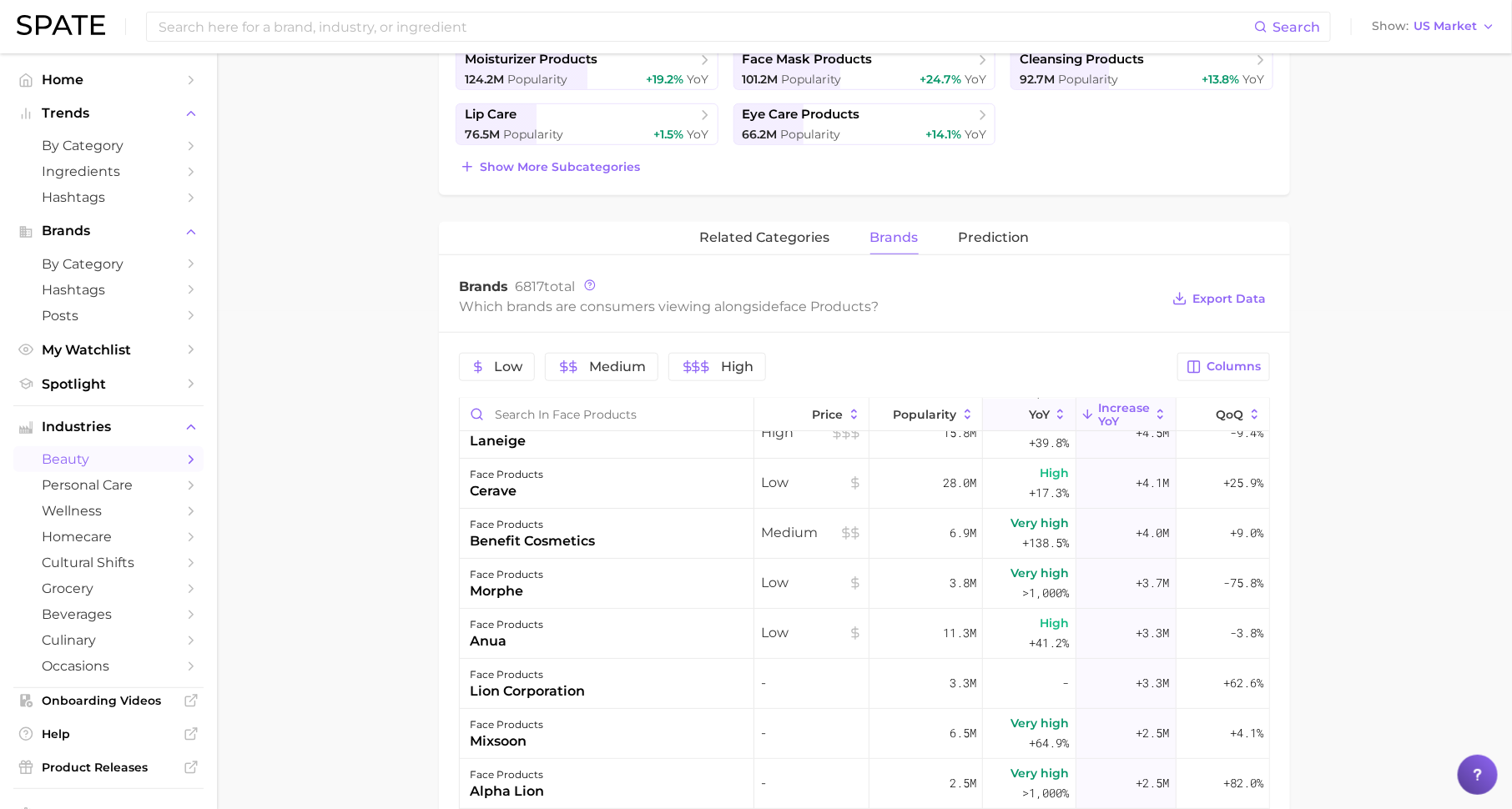
click at [1041, 409] on span "YoY" at bounding box center [1039, 414] width 20 height 13
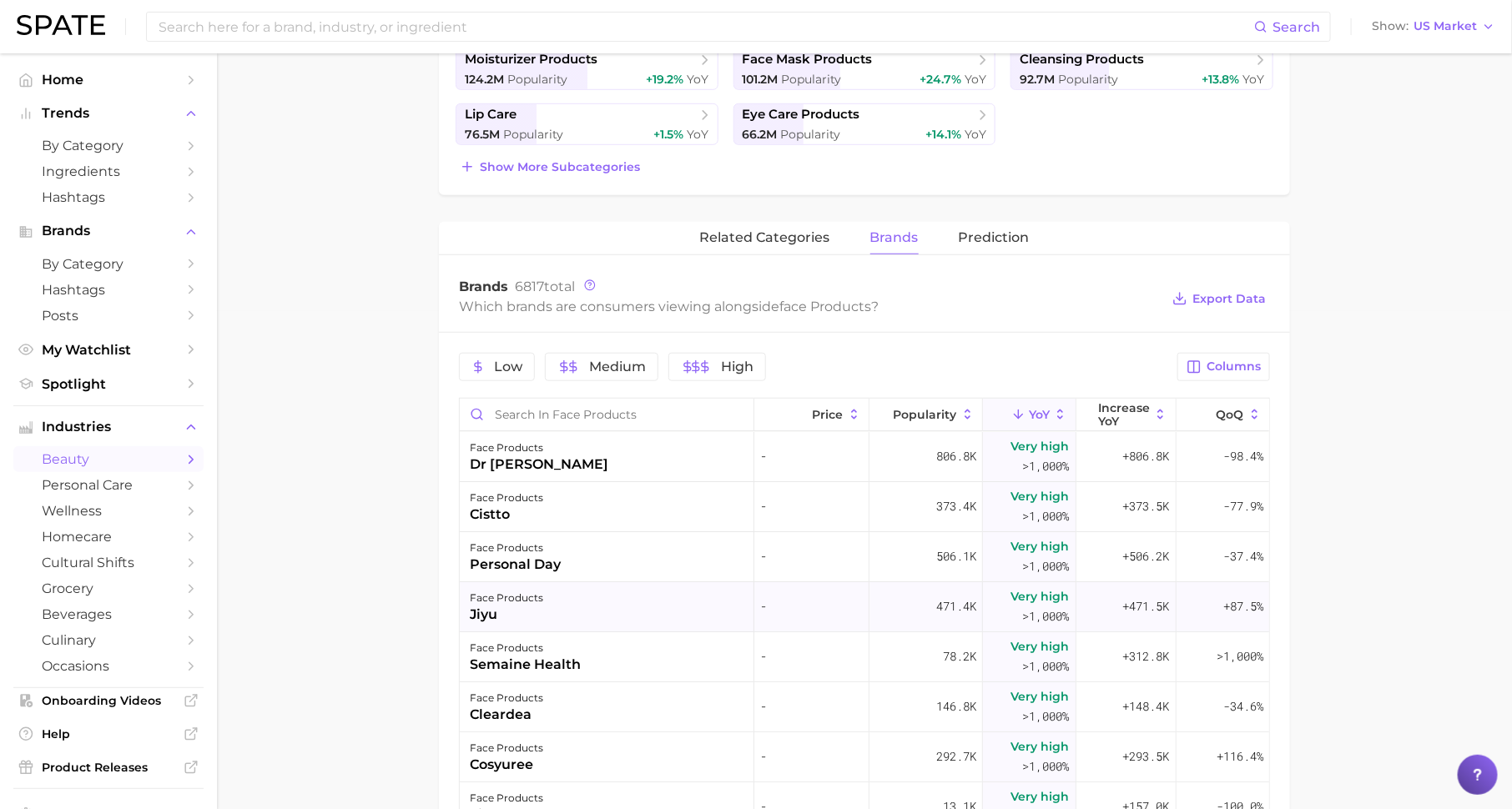
click at [543, 622] on div "face products jiyu" at bounding box center [607, 607] width 295 height 50
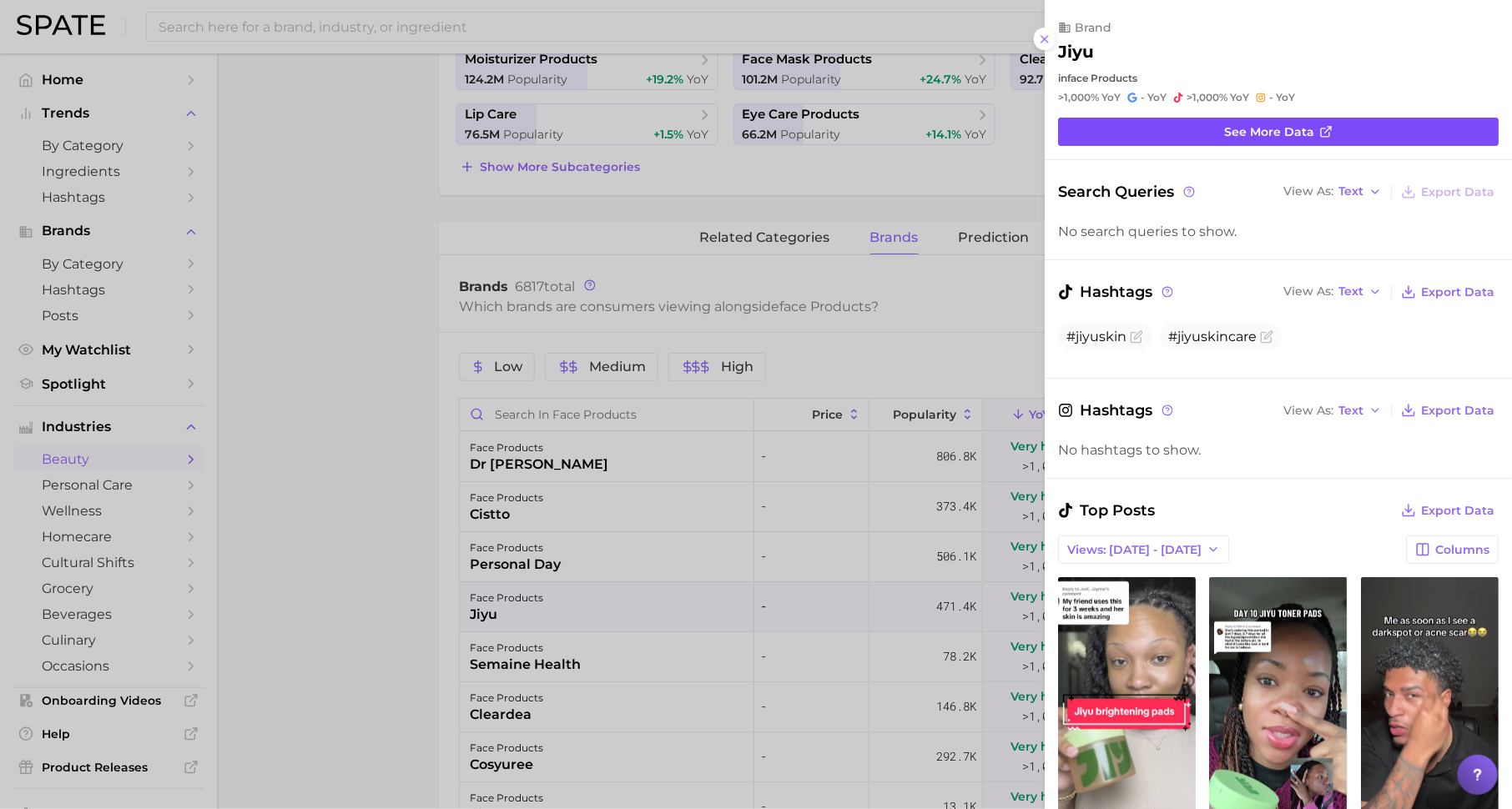
click at [1185, 131] on link "See more data" at bounding box center [1278, 131] width 440 height 28
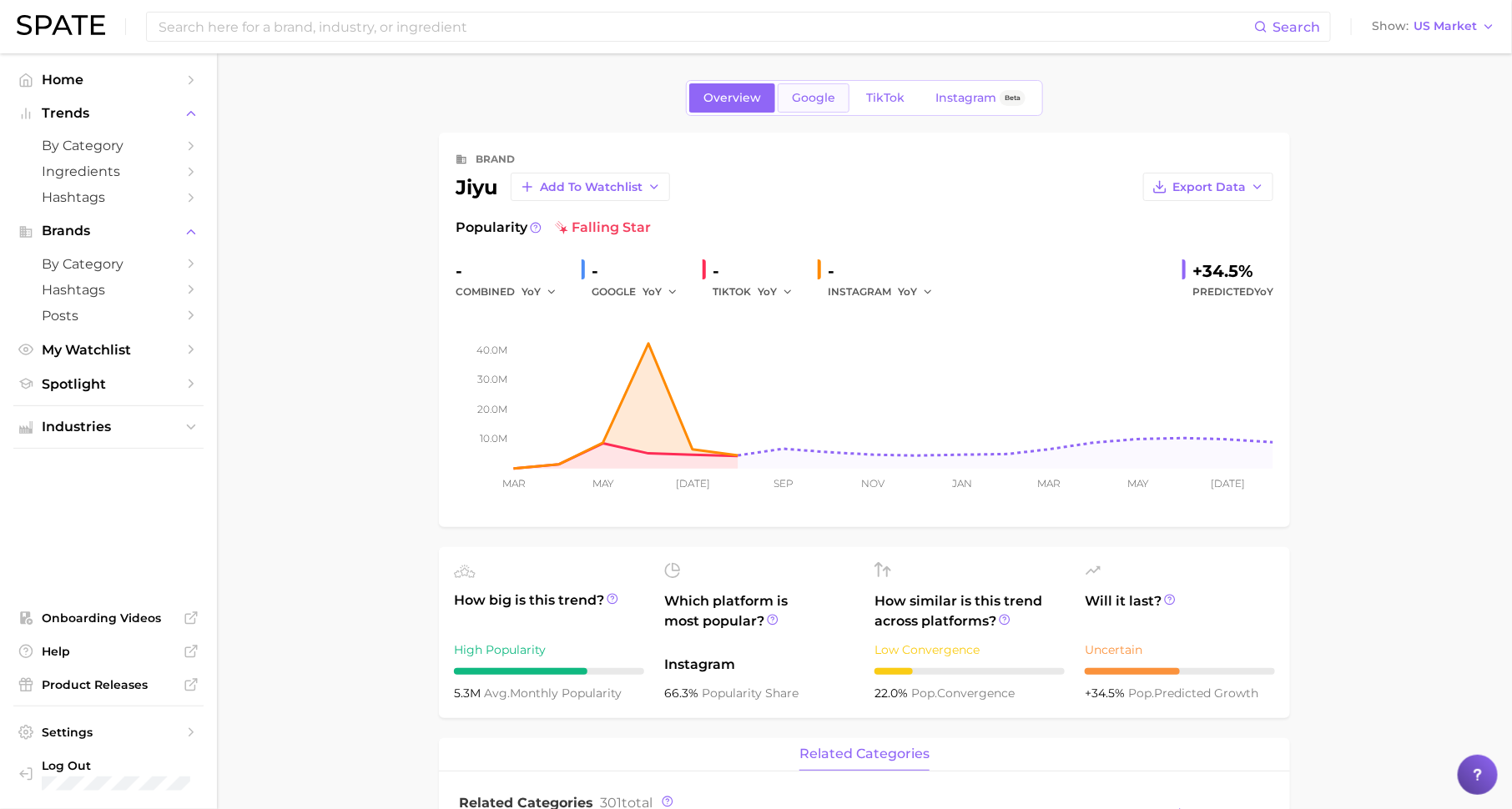
click at [817, 94] on span "Google" at bounding box center [813, 98] width 44 height 14
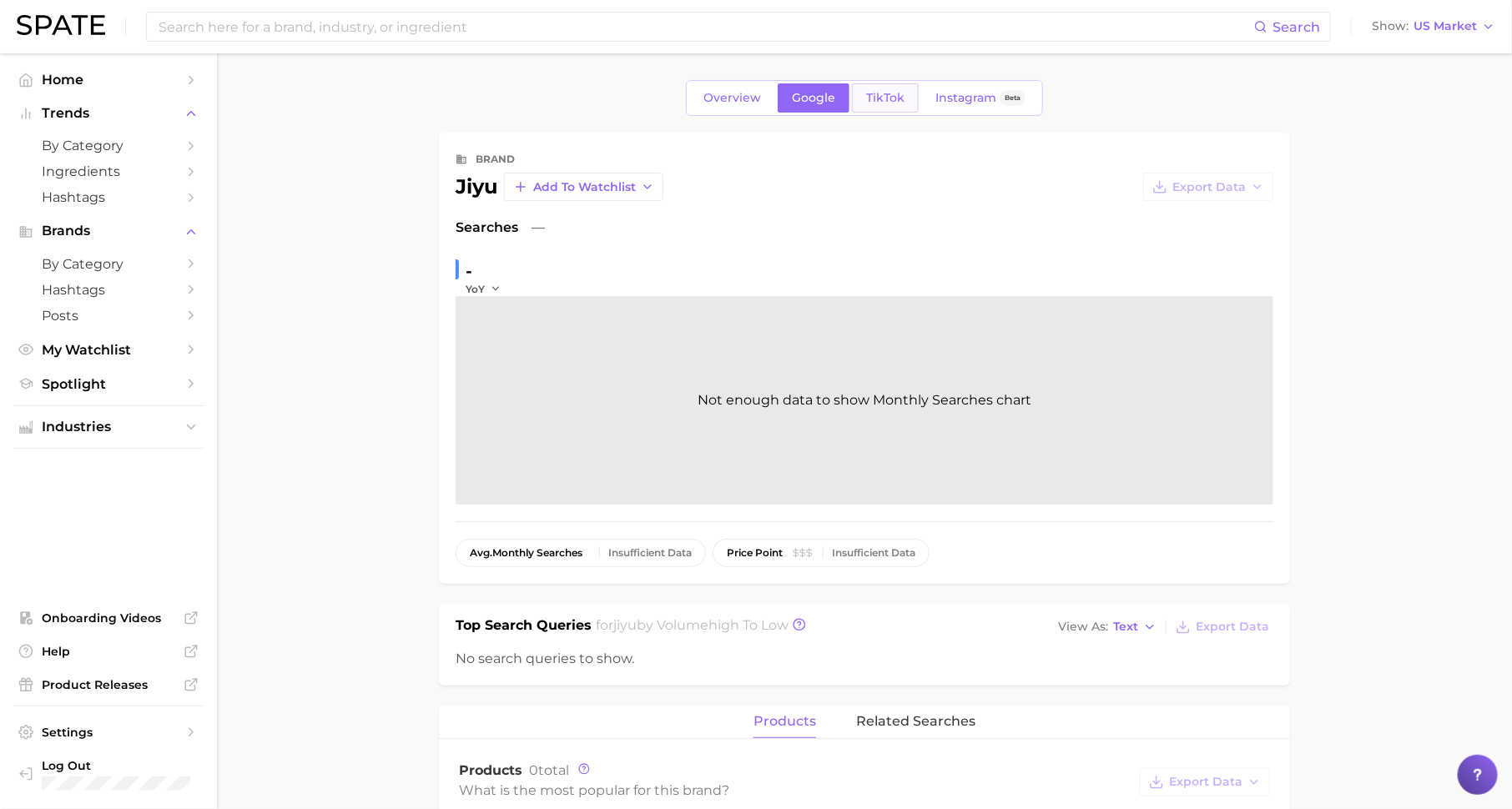
click at [878, 96] on span "TikTok" at bounding box center [884, 98] width 38 height 14
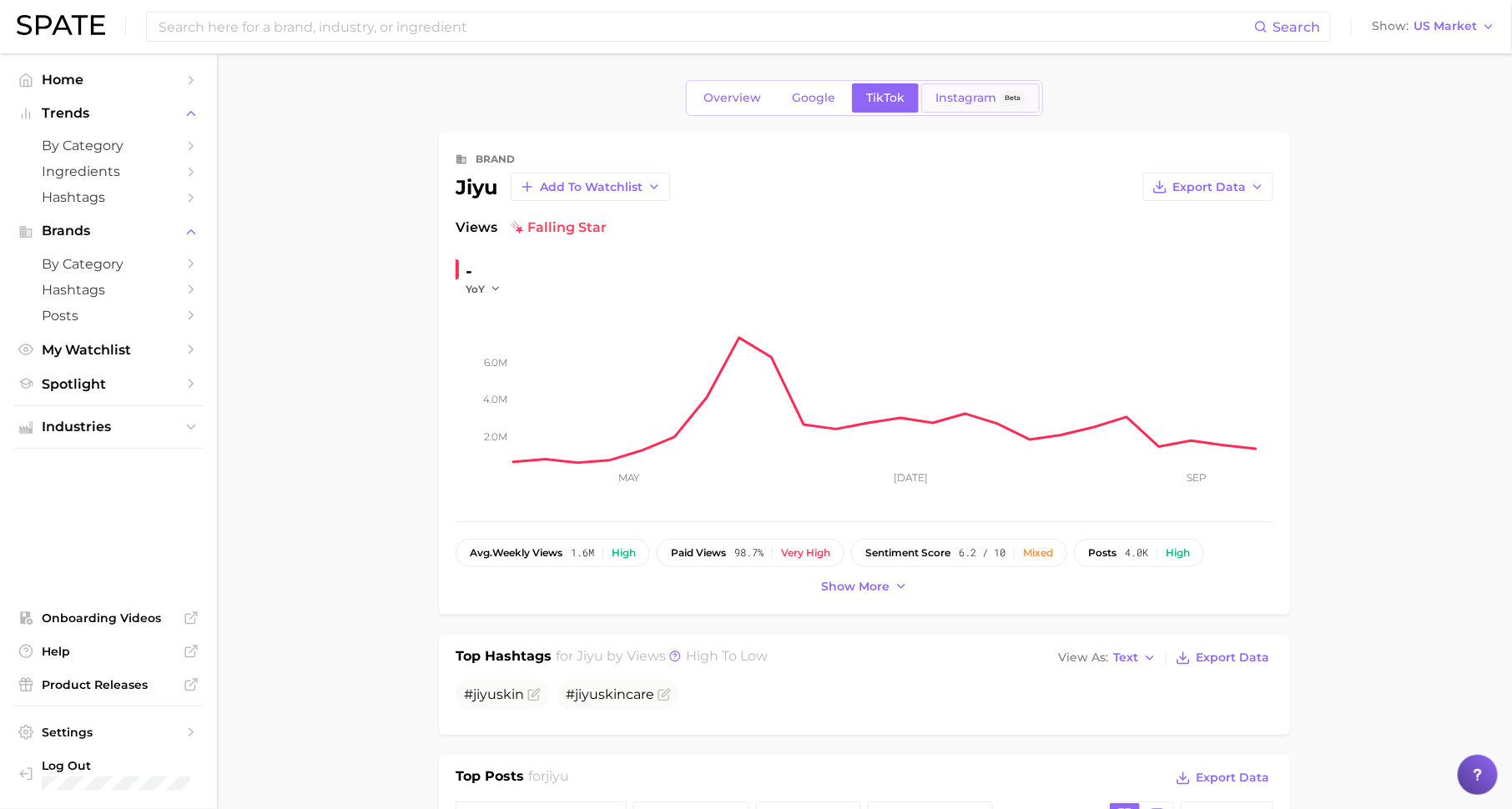
click at [938, 103] on span "Instagram" at bounding box center [965, 98] width 61 height 14
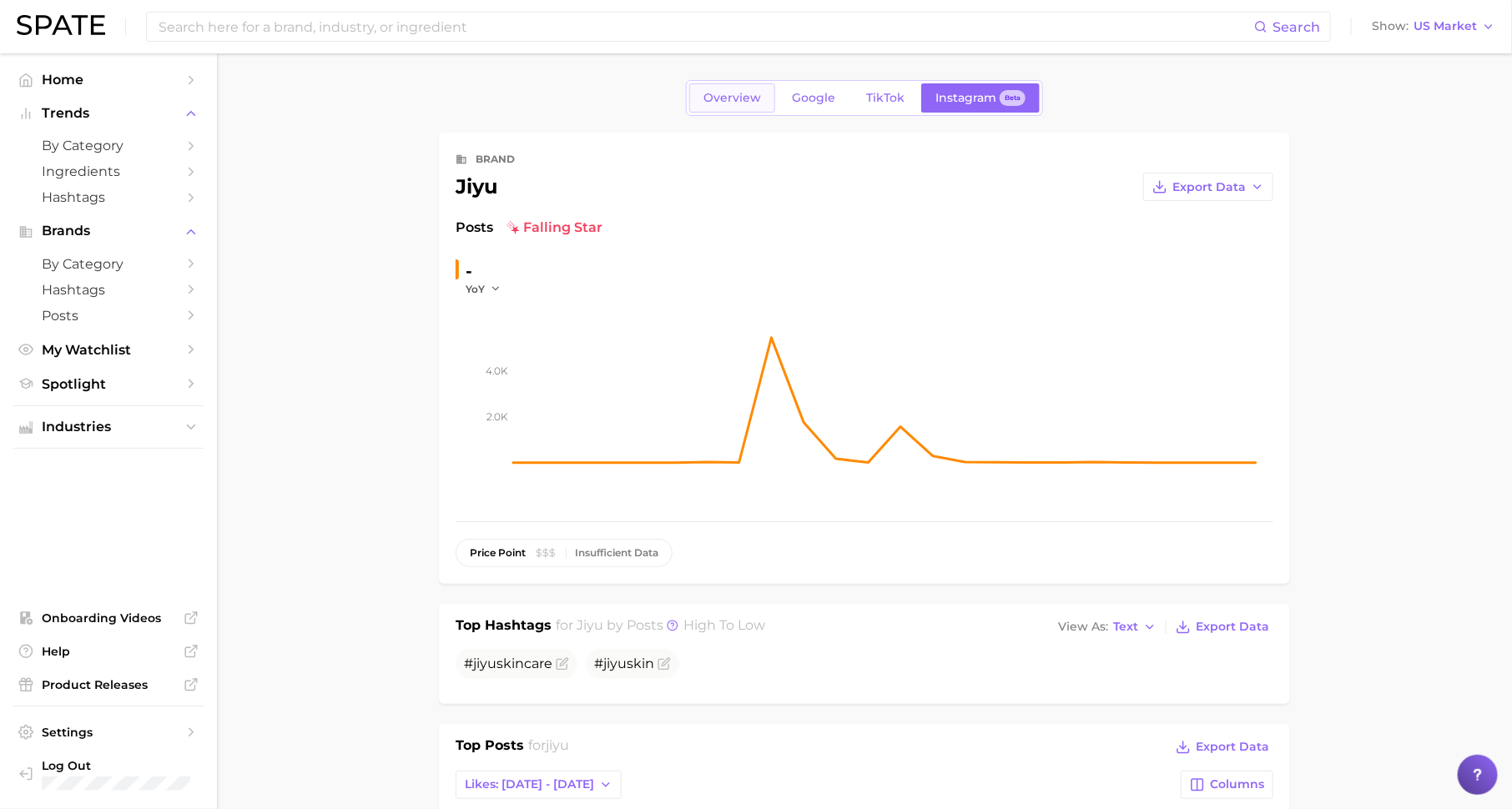
click at [718, 91] on span "Overview" at bounding box center [732, 98] width 58 height 14
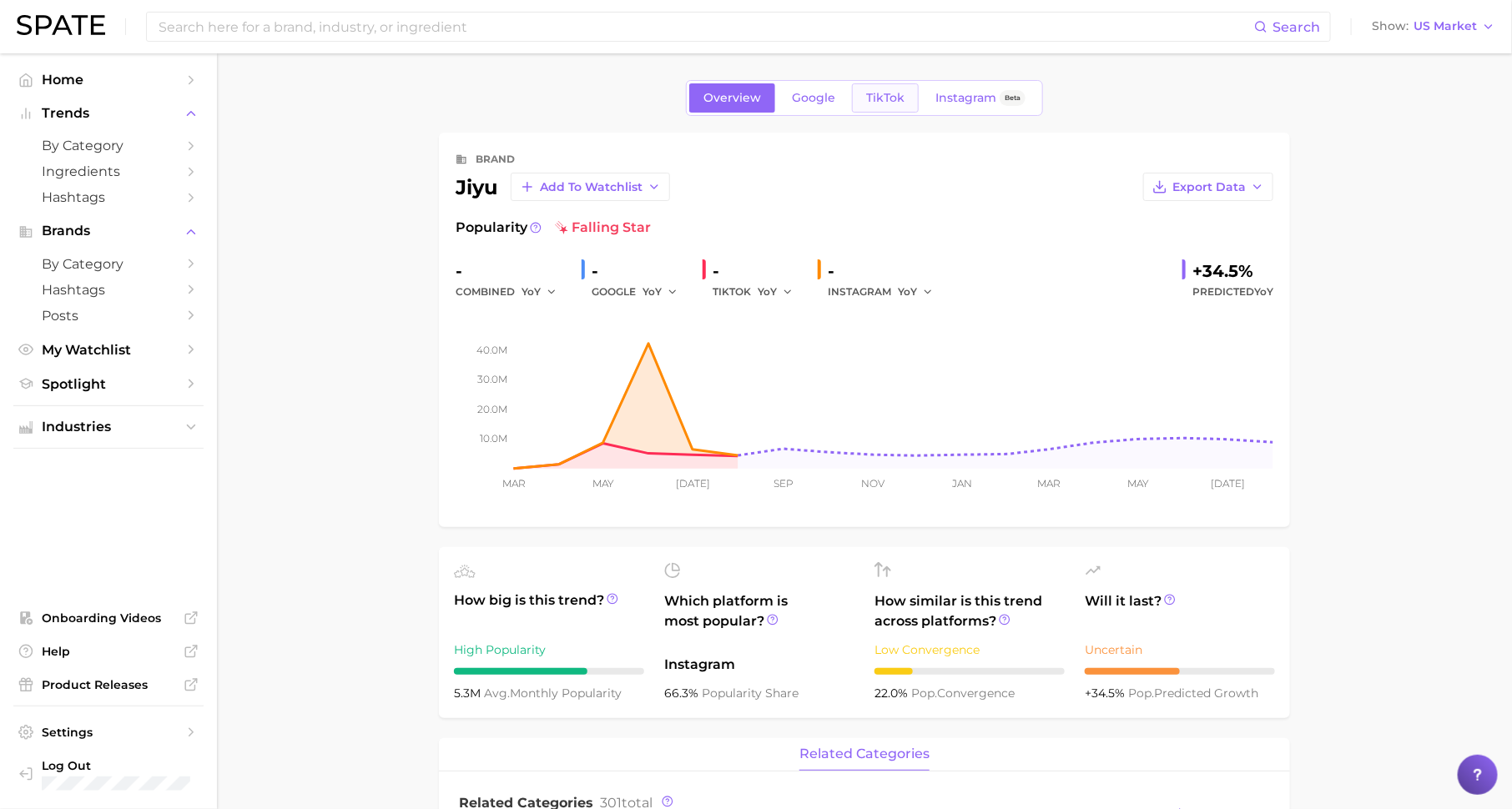
click at [883, 87] on link "TikTok" at bounding box center [884, 98] width 67 height 29
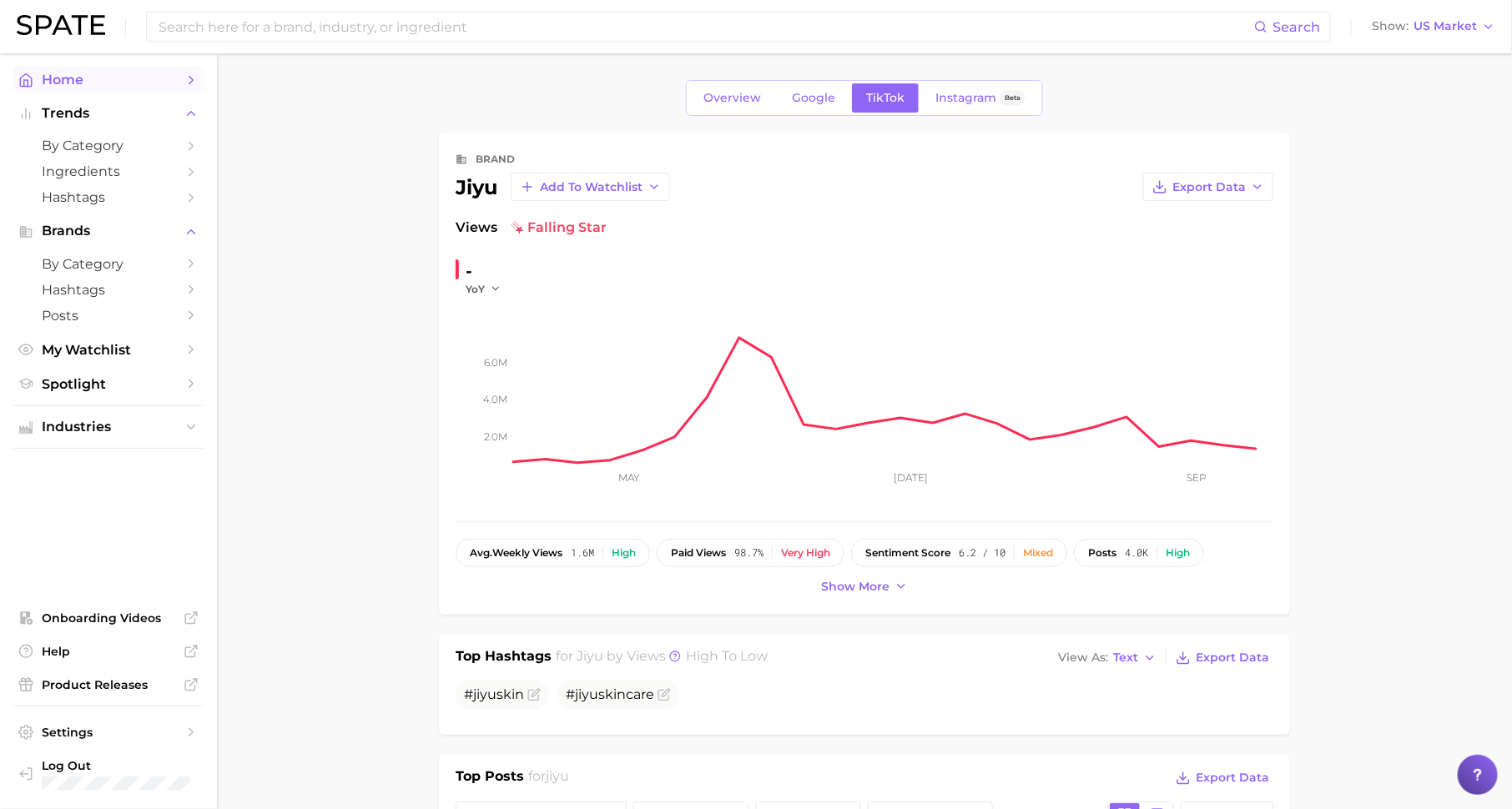
click at [116, 82] on span "Home" at bounding box center [108, 80] width 133 height 16
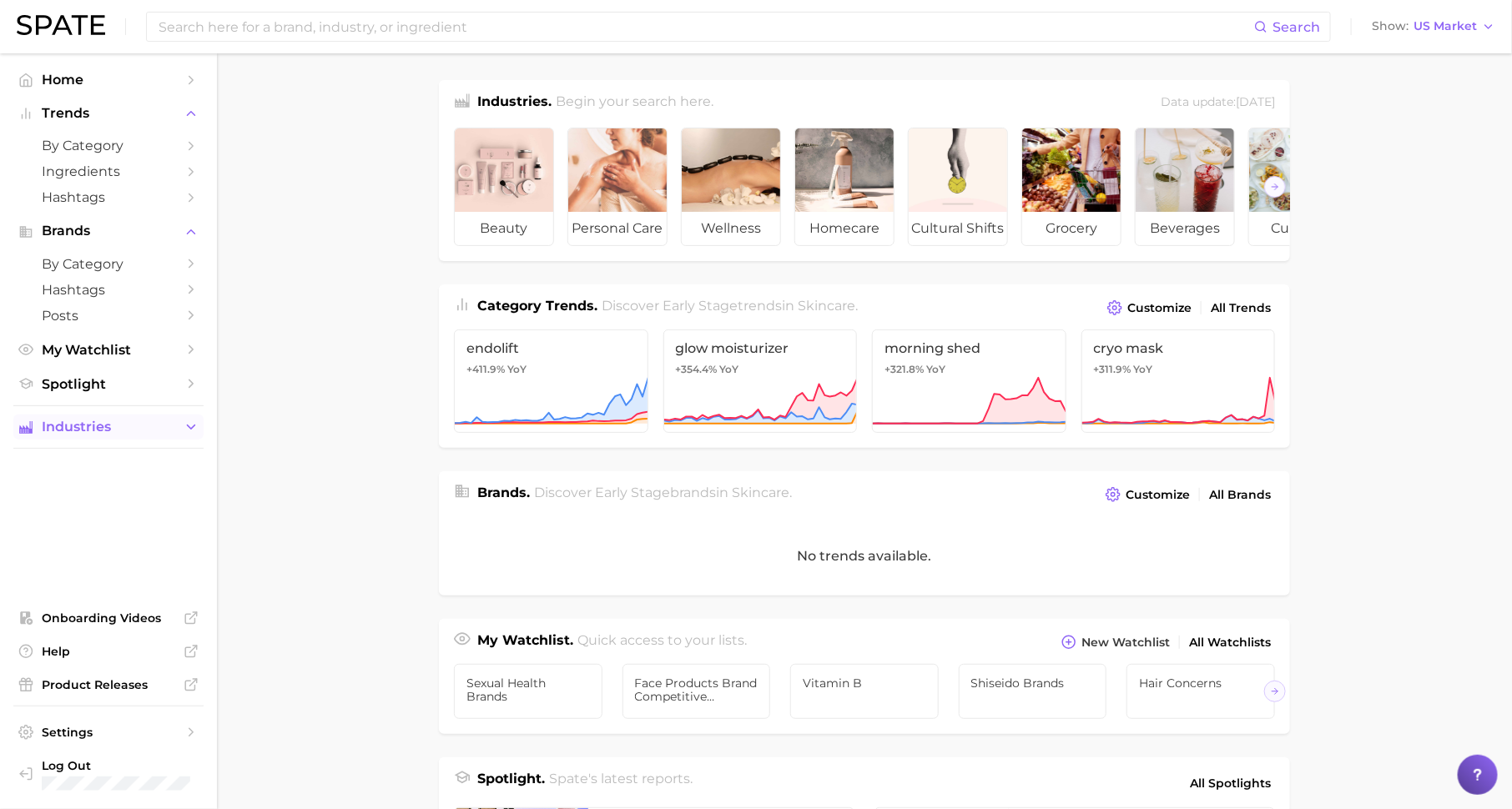
click at [136, 423] on span "Industries" at bounding box center [108, 427] width 133 height 15
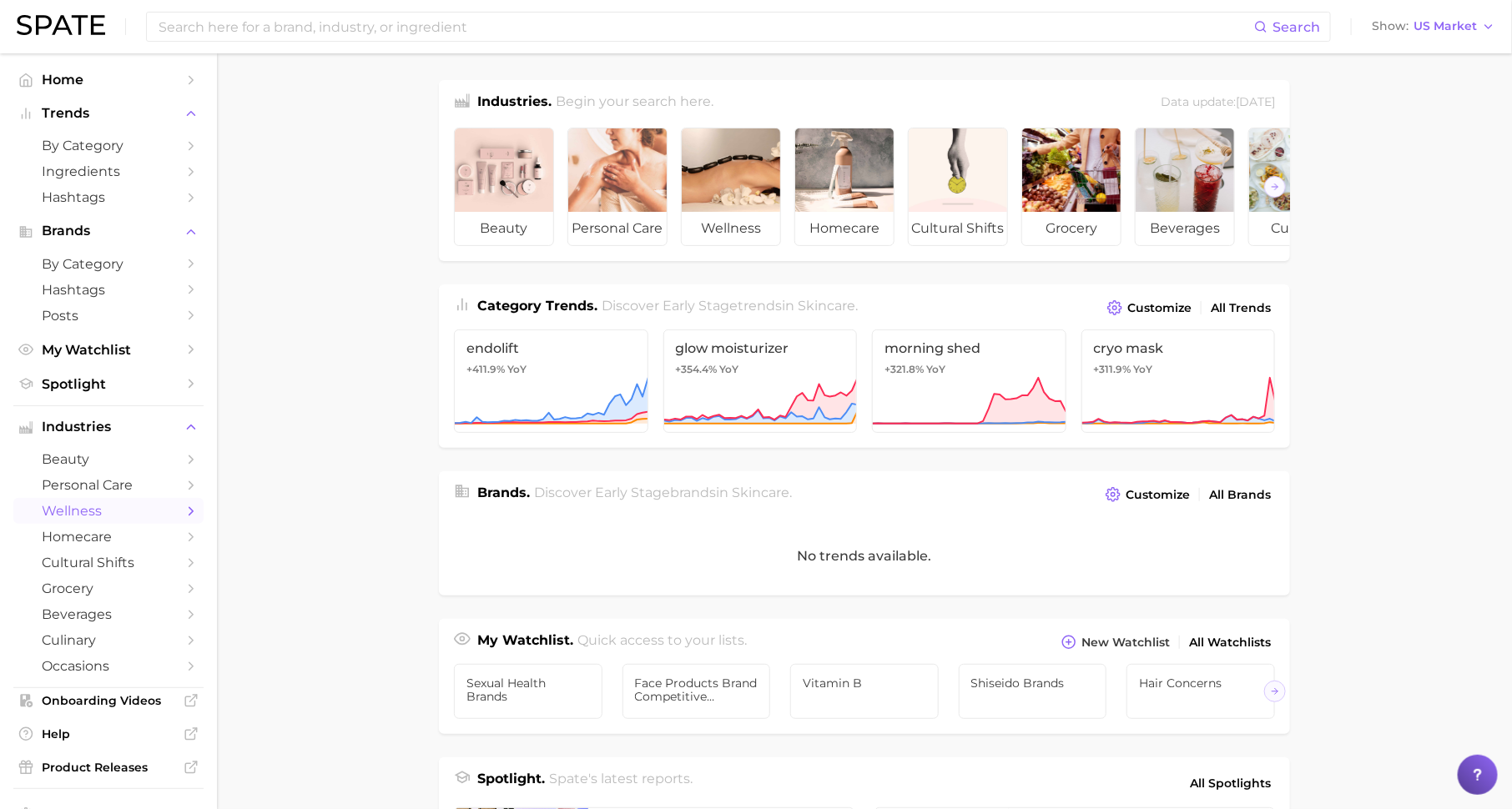
scroll to position [60, 0]
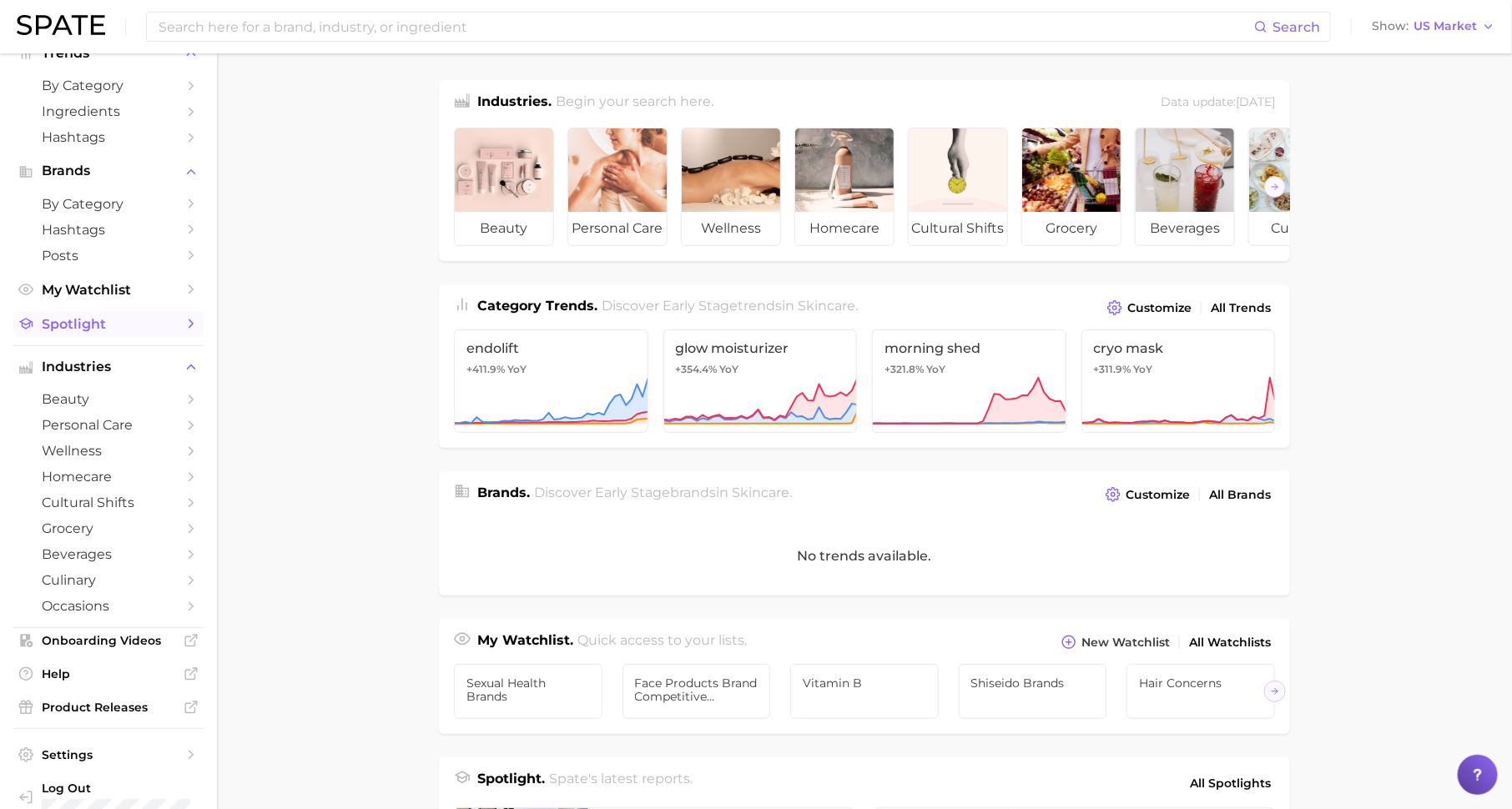
click at [83, 332] on span "Spotlight" at bounding box center [108, 324] width 133 height 16
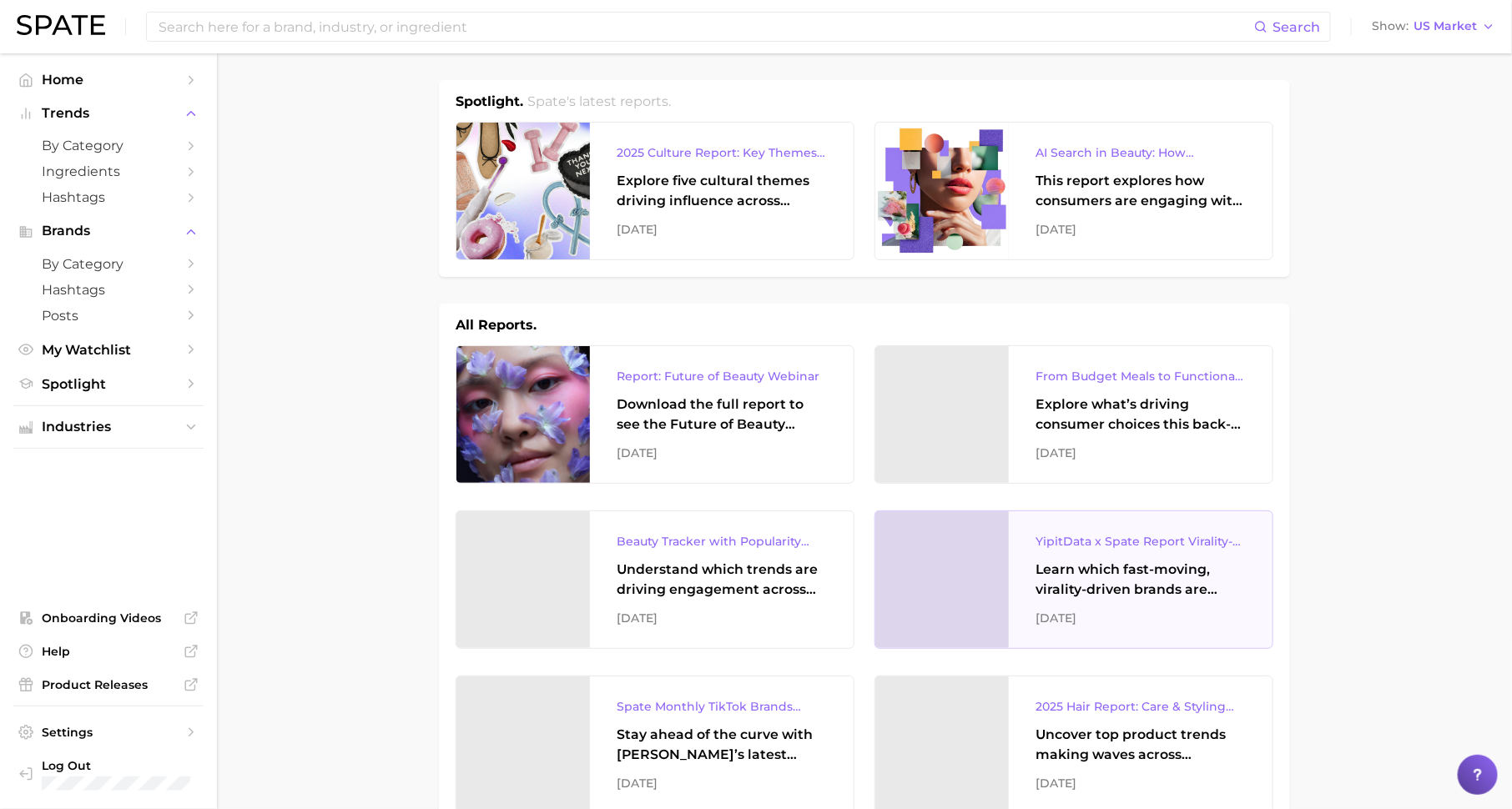
click at [1075, 555] on div "YipitData x Spate Report Virality-Driven Brands Are Taking a Slice of the Beaut…" at bounding box center [1140, 580] width 264 height 137
